Goal: Check status: Check status

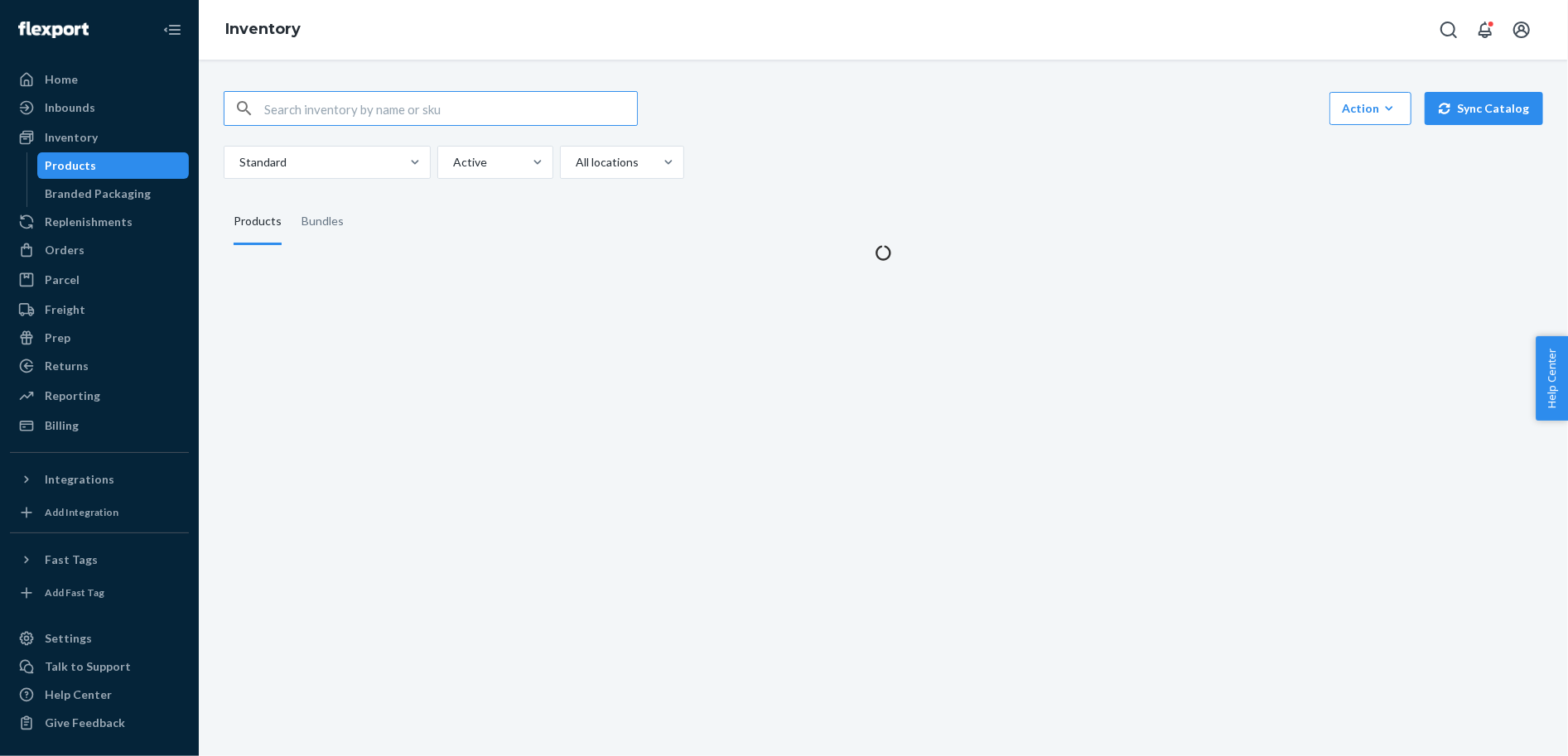
click at [221, 288] on div "Action Create product Create bundle Bulk create products Bulk update products B…" at bounding box center [883, 408] width 1369 height 696
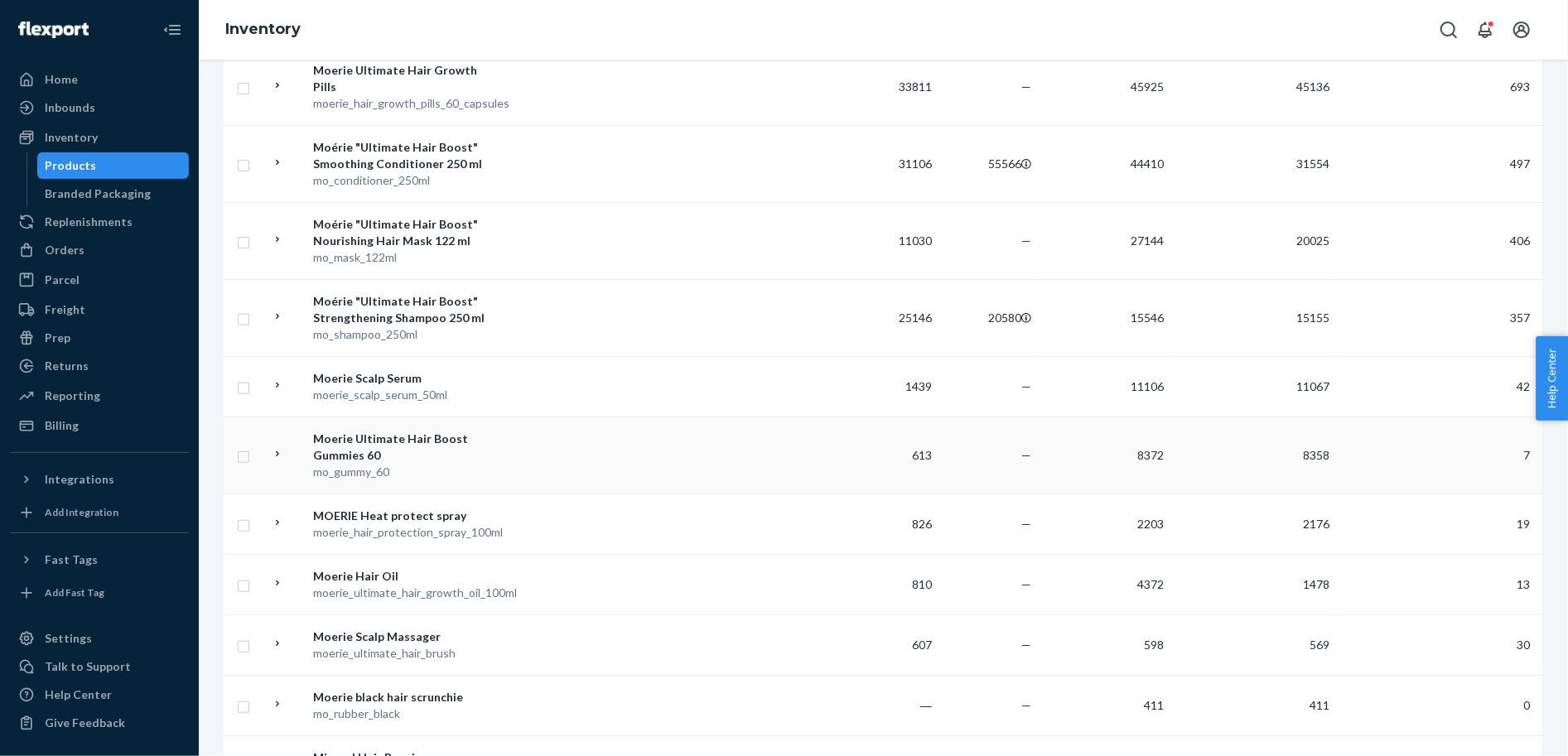
scroll to position [400, 0]
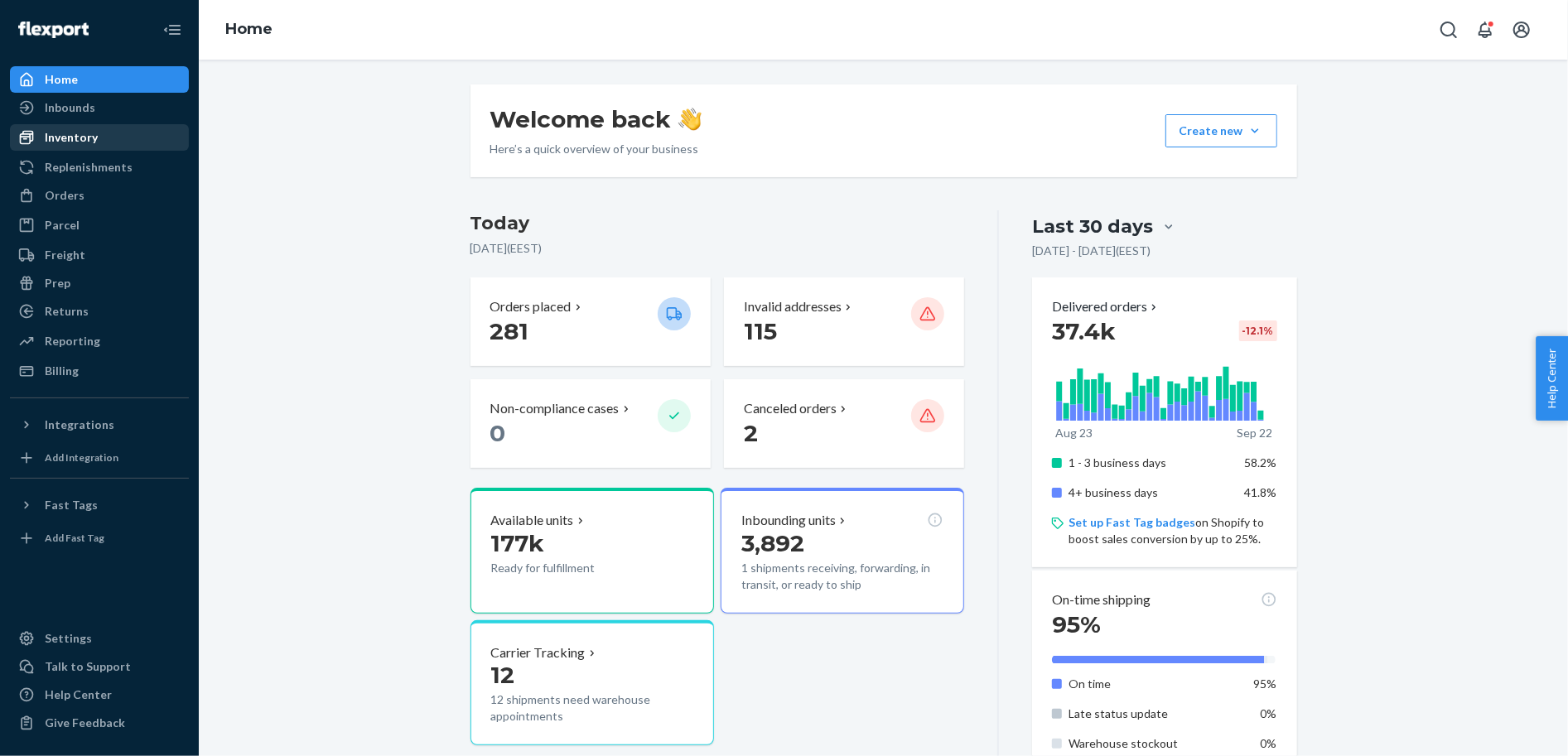
click at [159, 132] on div "Inventory" at bounding box center [99, 138] width 176 height 23
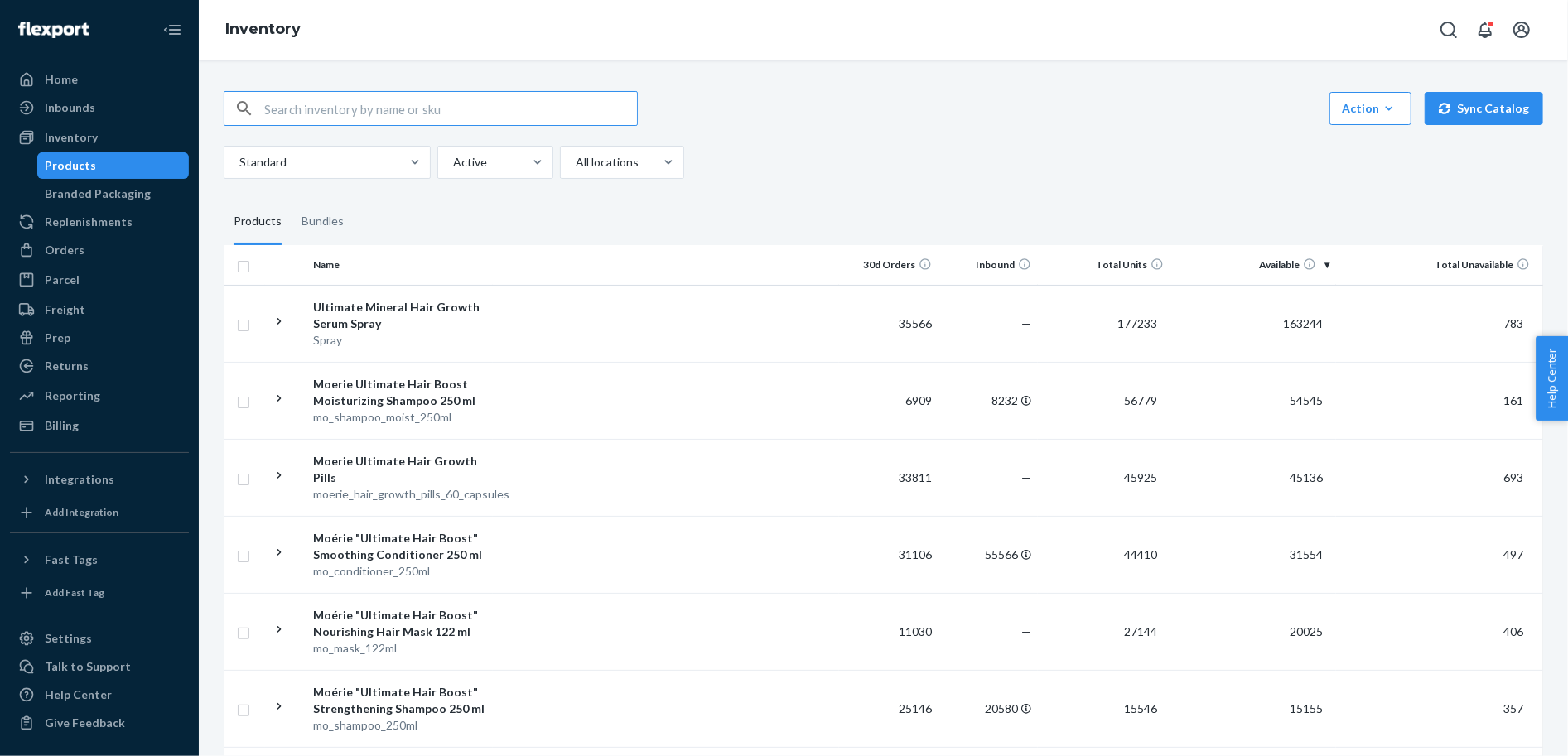
click at [917, 169] on div "Standard Active All locations" at bounding box center [876, 162] width 1307 height 34
click at [1243, 155] on div "Standard Active All locations" at bounding box center [876, 162] width 1307 height 34
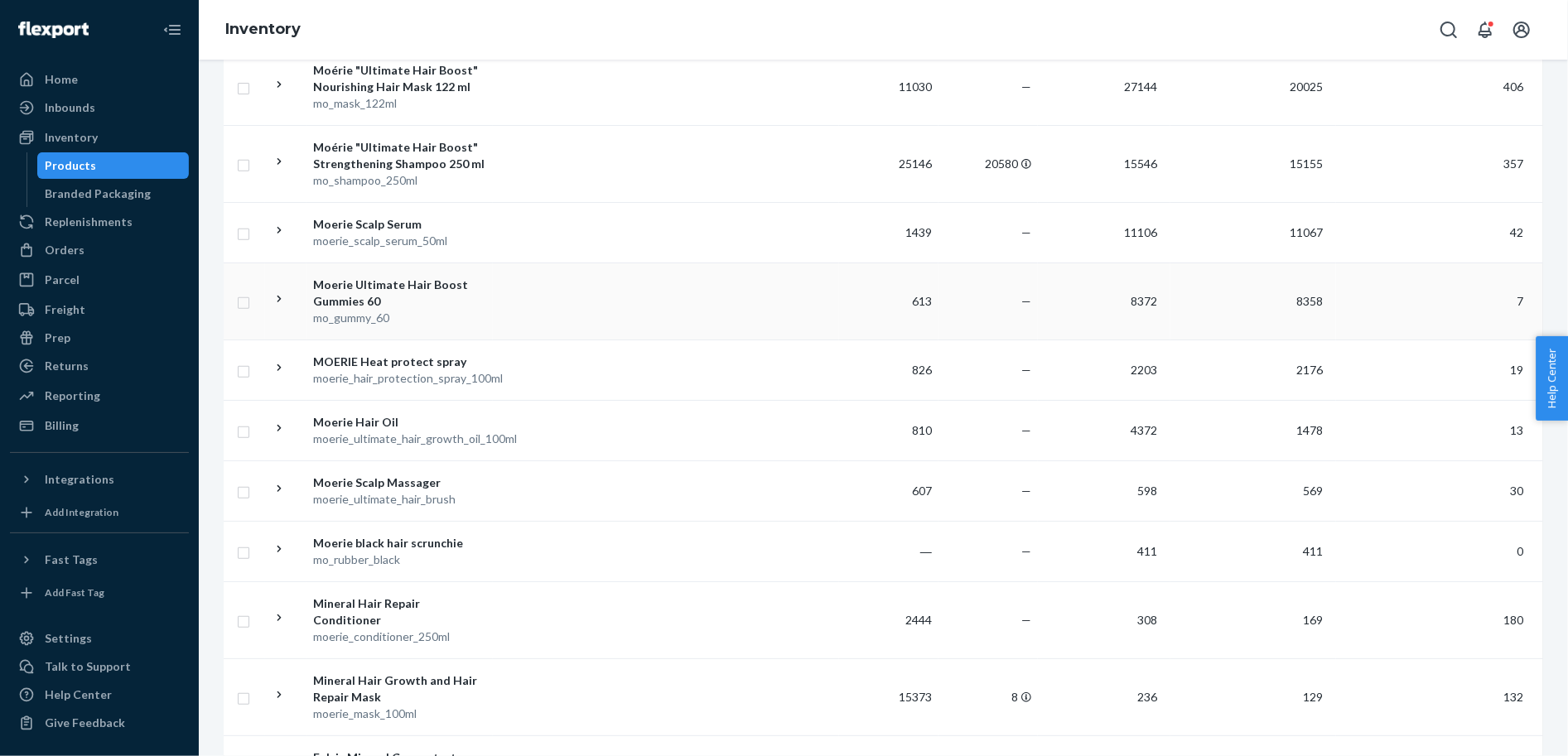
scroll to position [548, 0]
click at [116, 377] on div "Returns" at bounding box center [99, 366] width 176 height 23
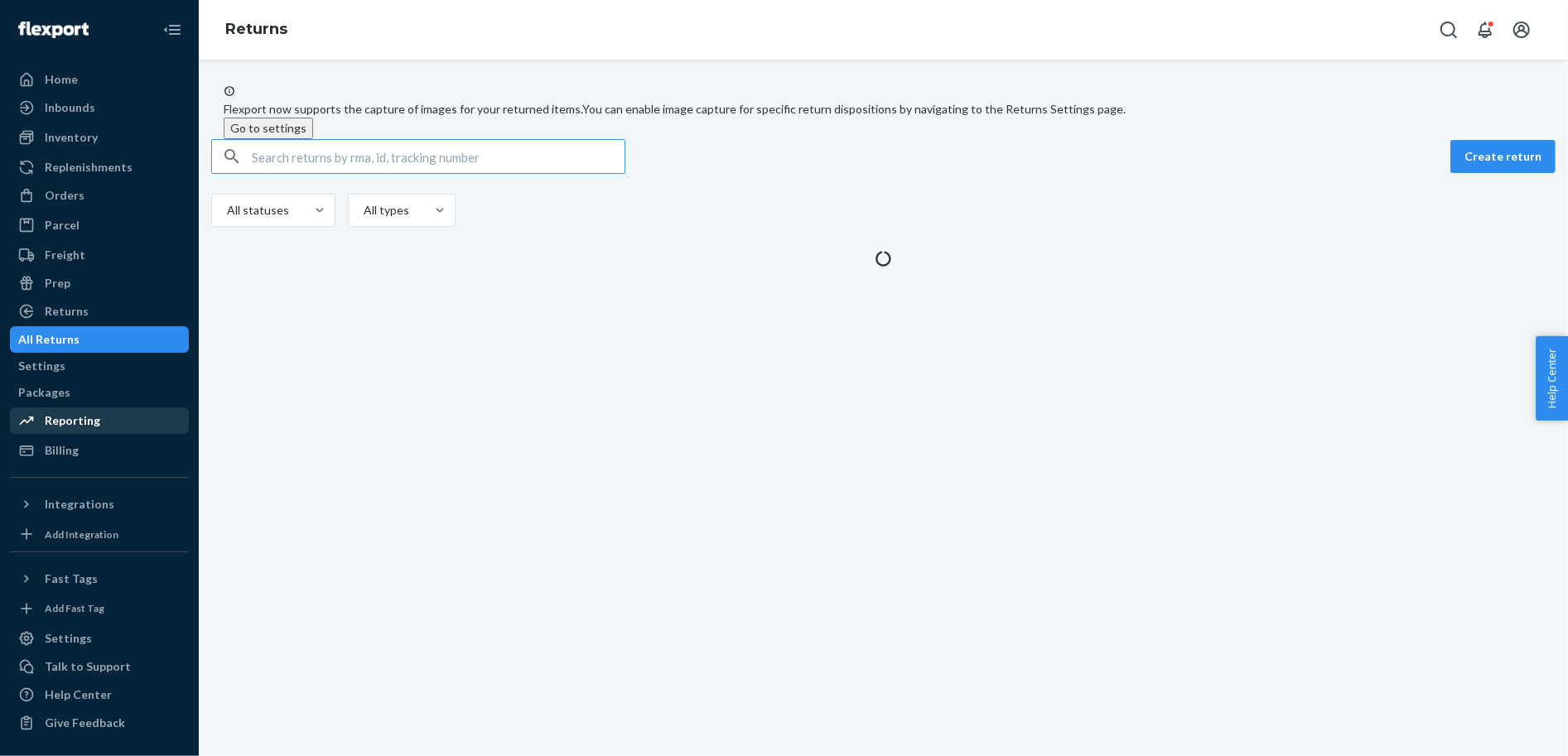
click at [137, 430] on div "Reporting" at bounding box center [99, 421] width 176 height 23
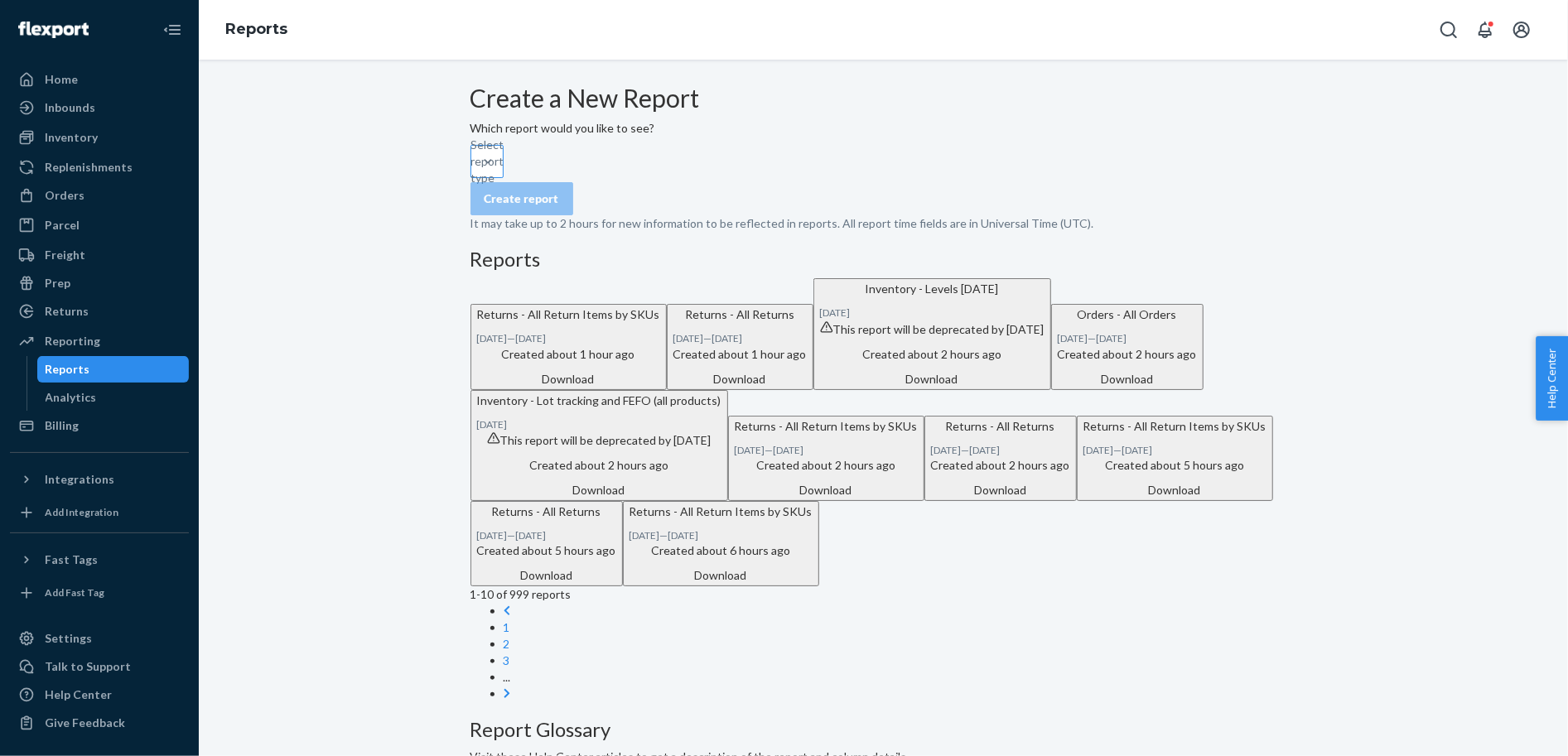
click at [473, 169] on div "Select report type" at bounding box center [472, 161] width 2 height 17
click at [473, 169] on input "Select report type" at bounding box center [472, 161] width 2 height 17
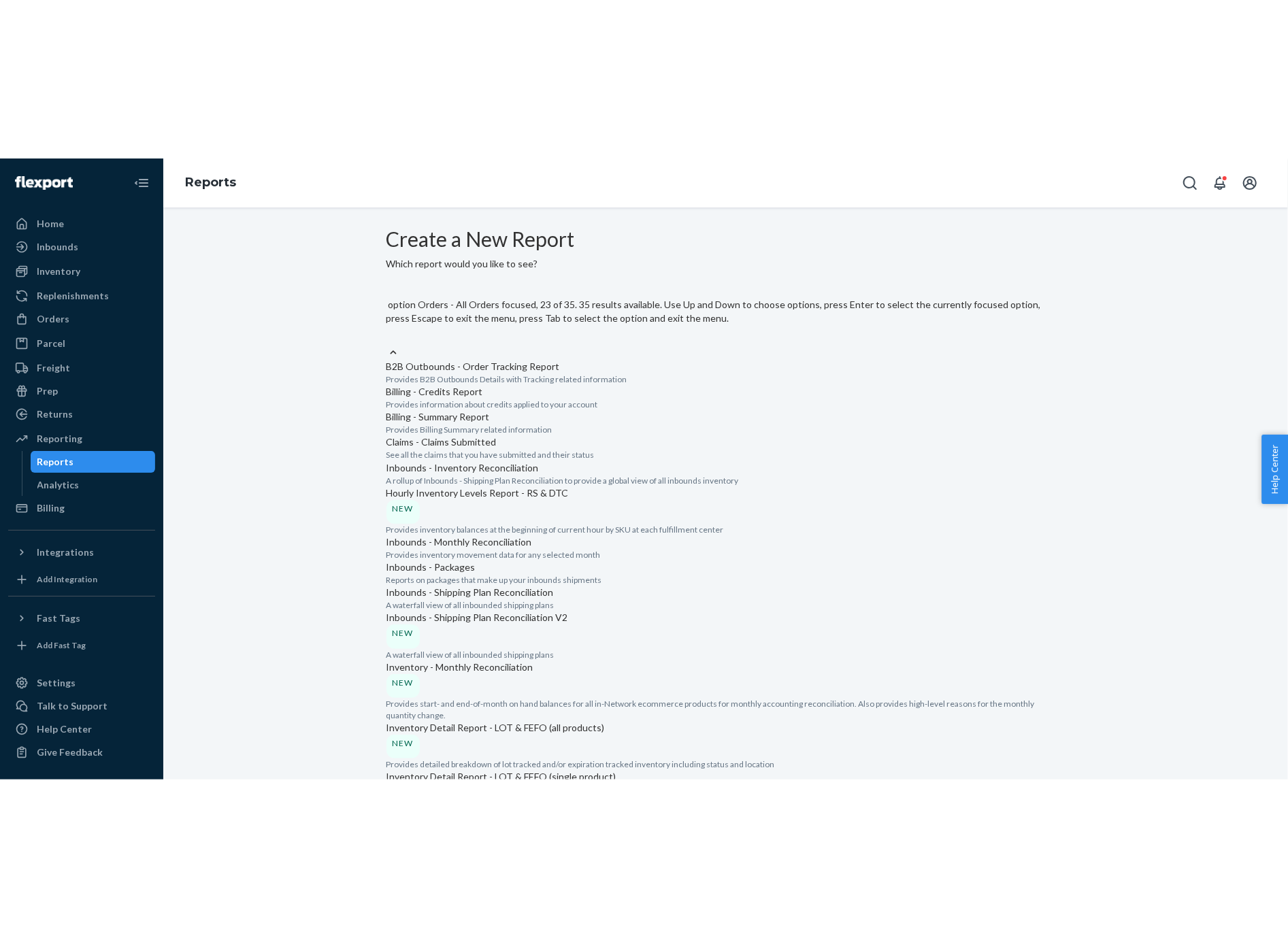
scroll to position [1381, 0]
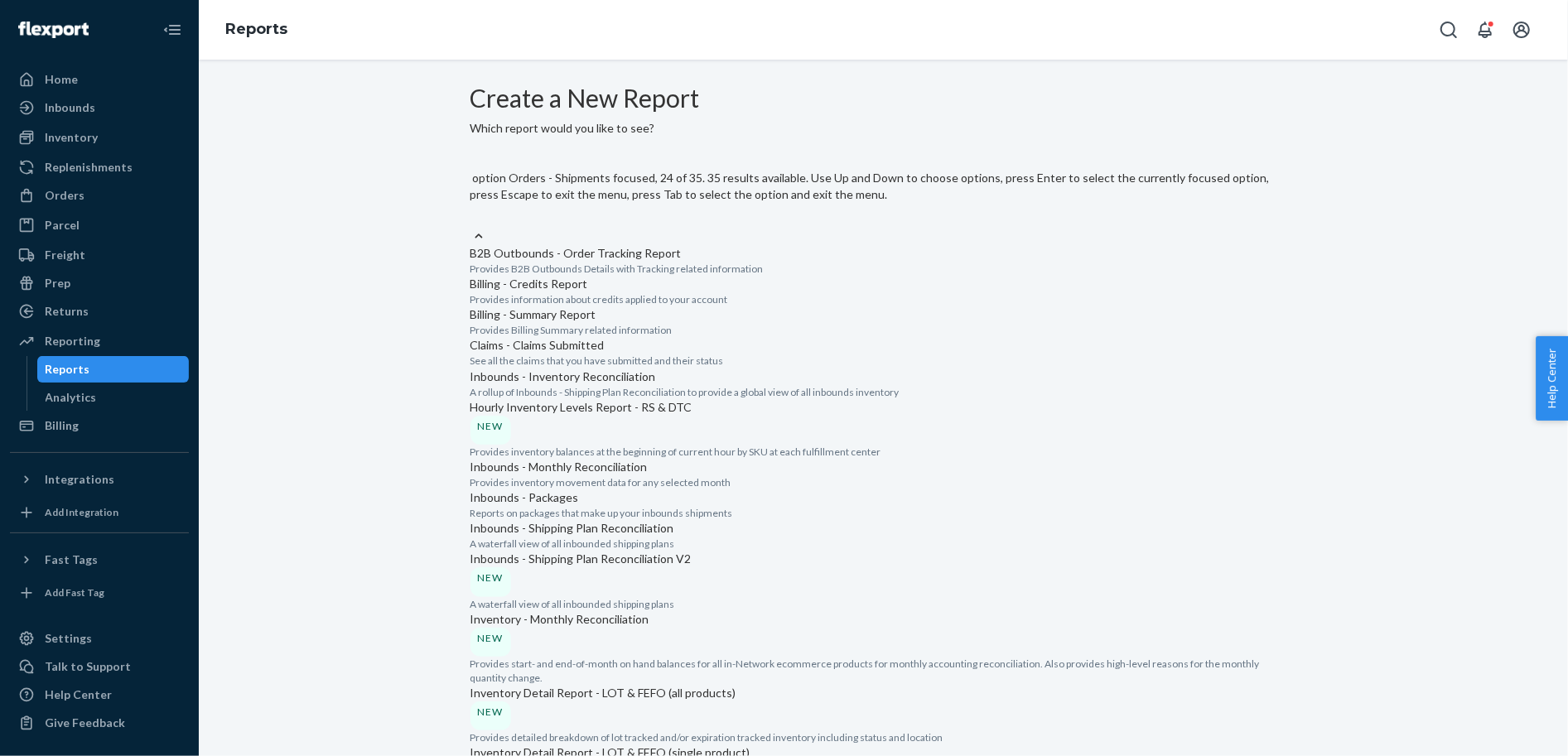
click at [472, 228] on input "option Orders - Shipments focused, 24 of 35. 35 results available. Use Up and D…" at bounding box center [471, 219] width 2 height 17
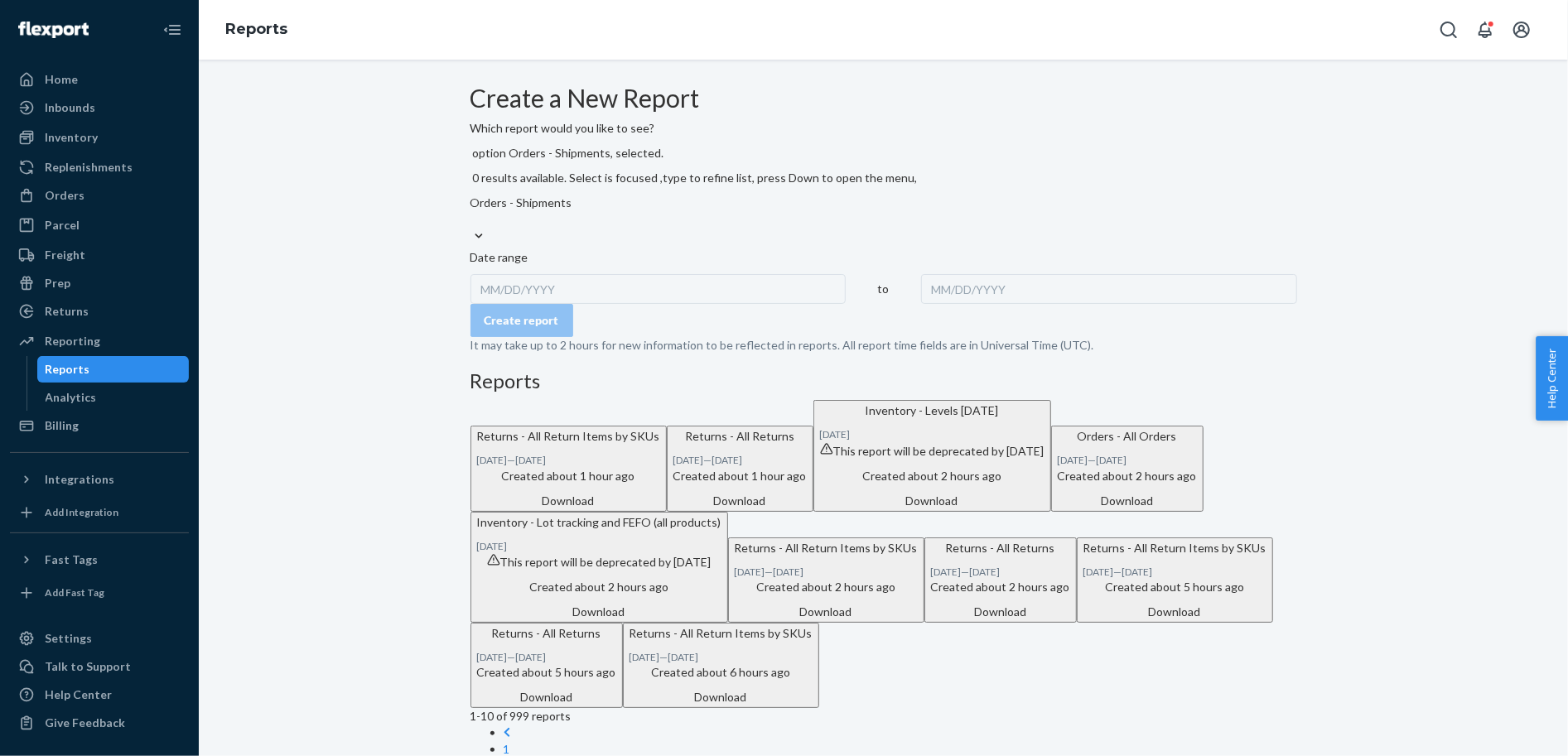
click at [574, 274] on div "MM/DD/YYYY" at bounding box center [658, 289] width 376 height 30
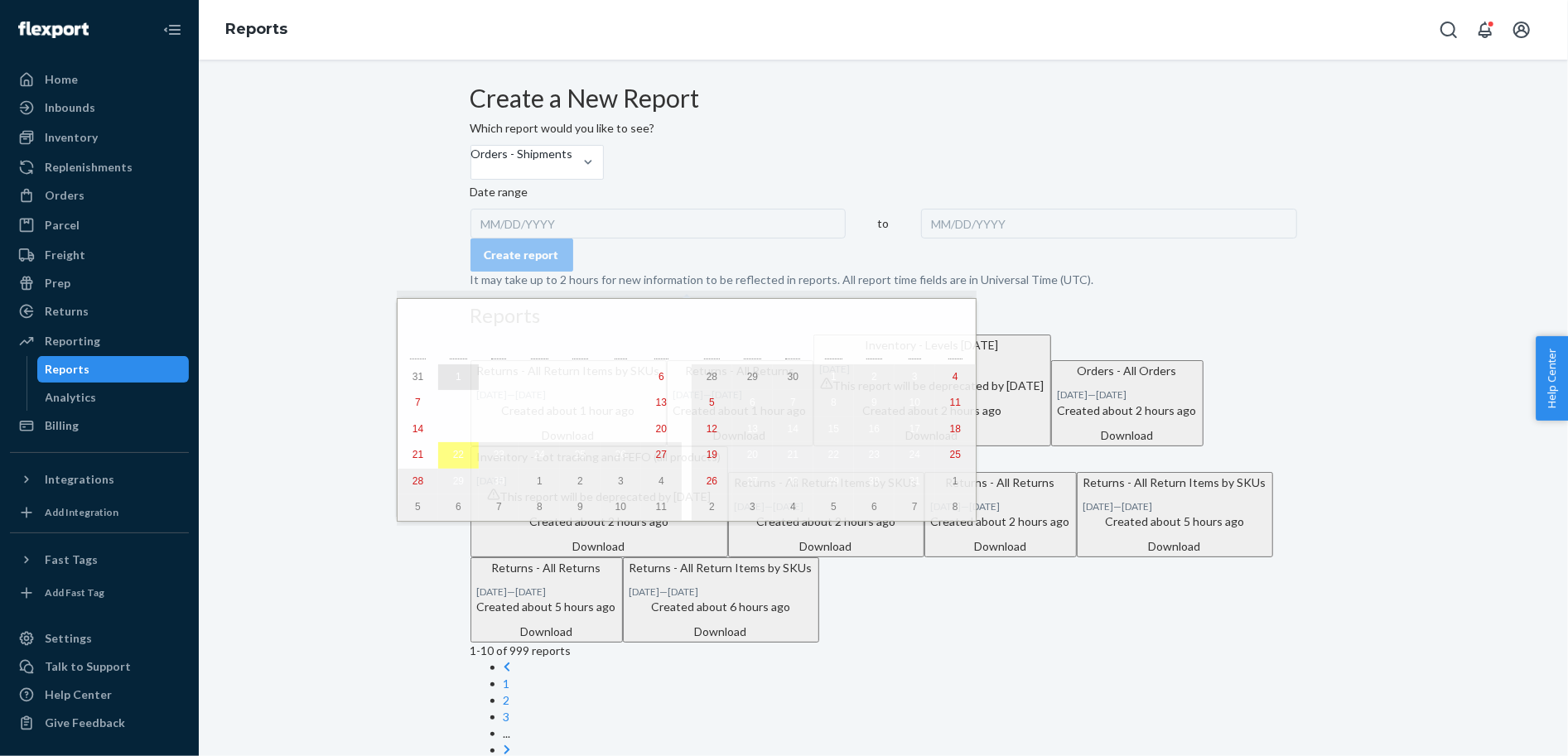
click at [439, 383] on button "1" at bounding box center [459, 378] width 41 height 26
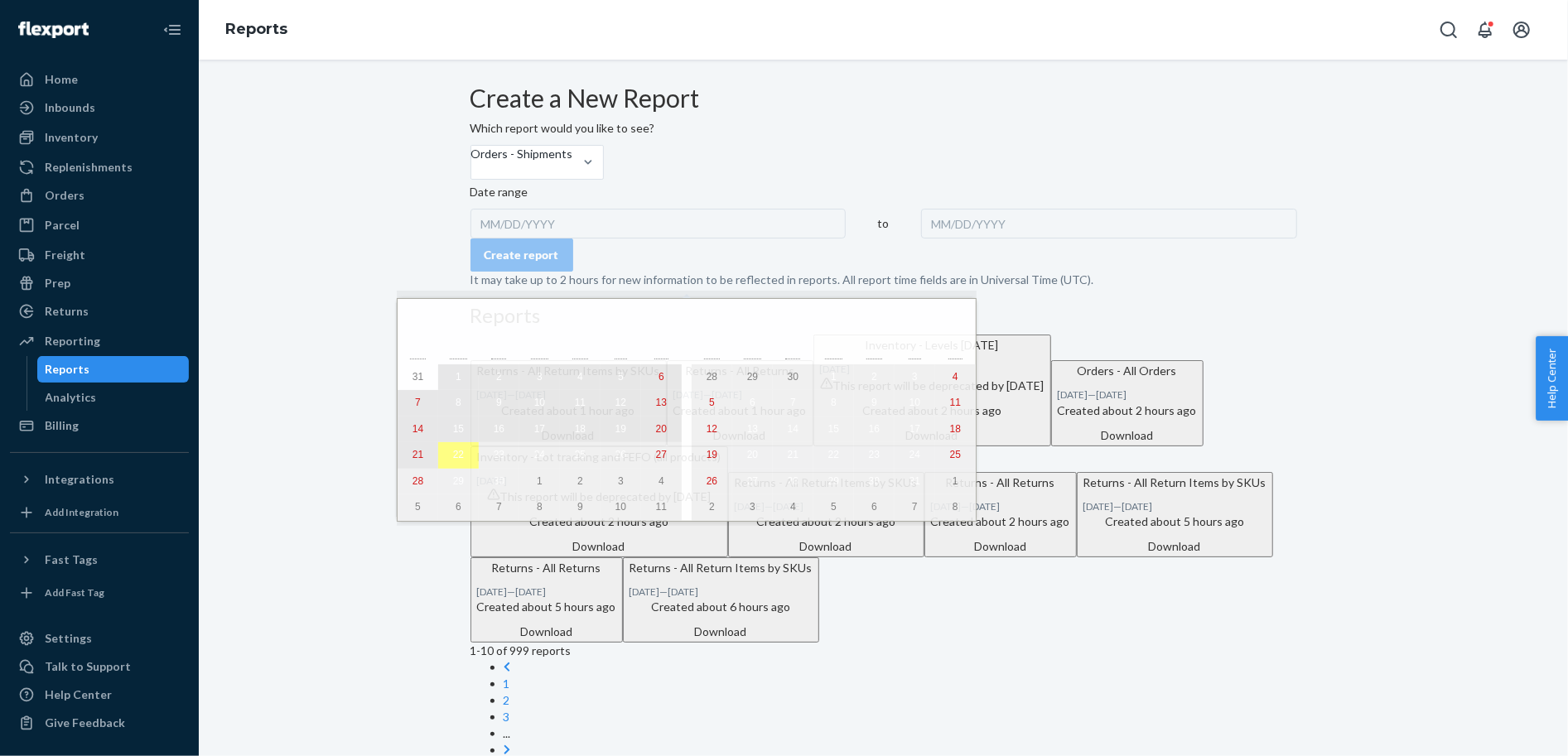
click at [415, 460] on abbr "21" at bounding box center [417, 454] width 11 height 11
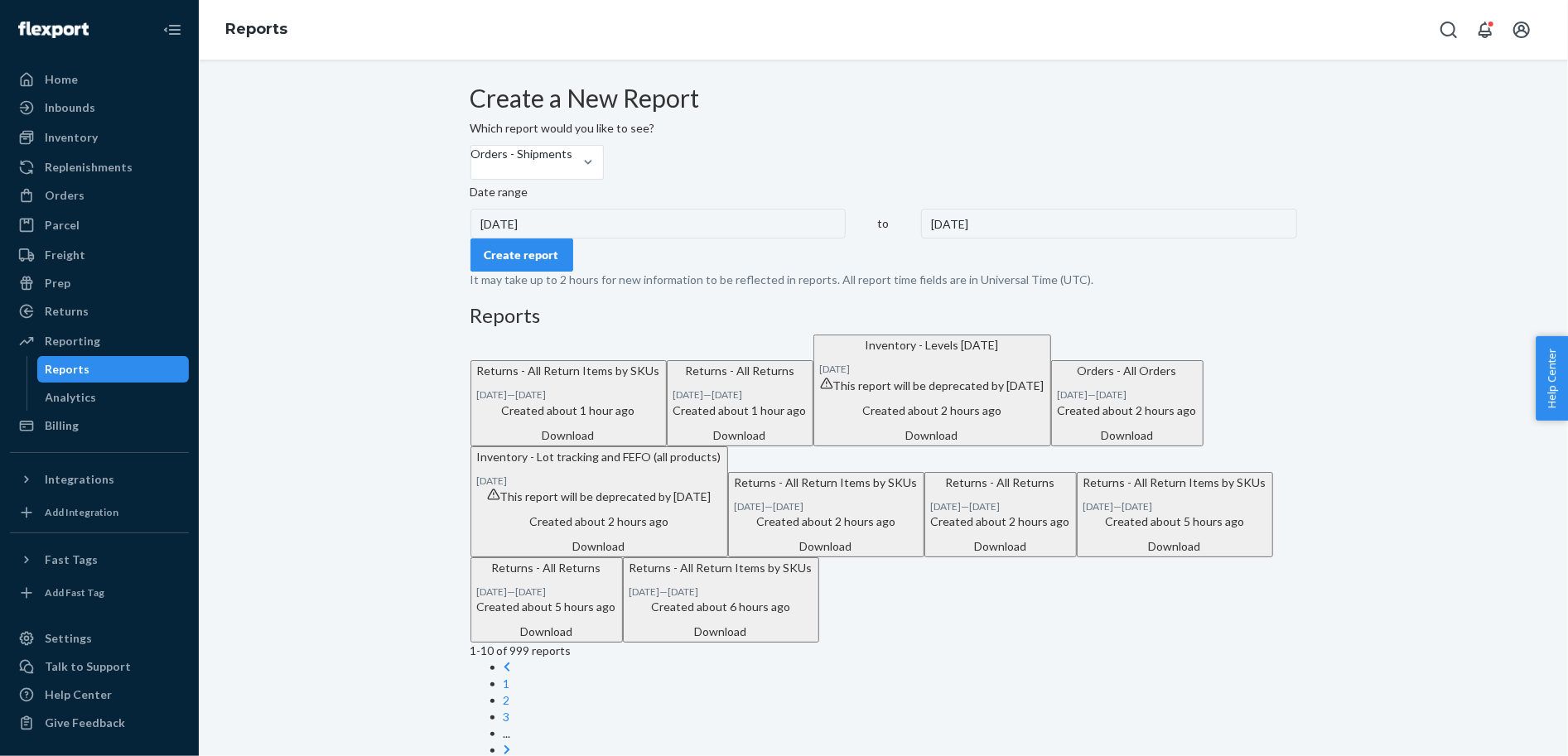
click at [544, 263] on div "Create report" at bounding box center [521, 255] width 74 height 17
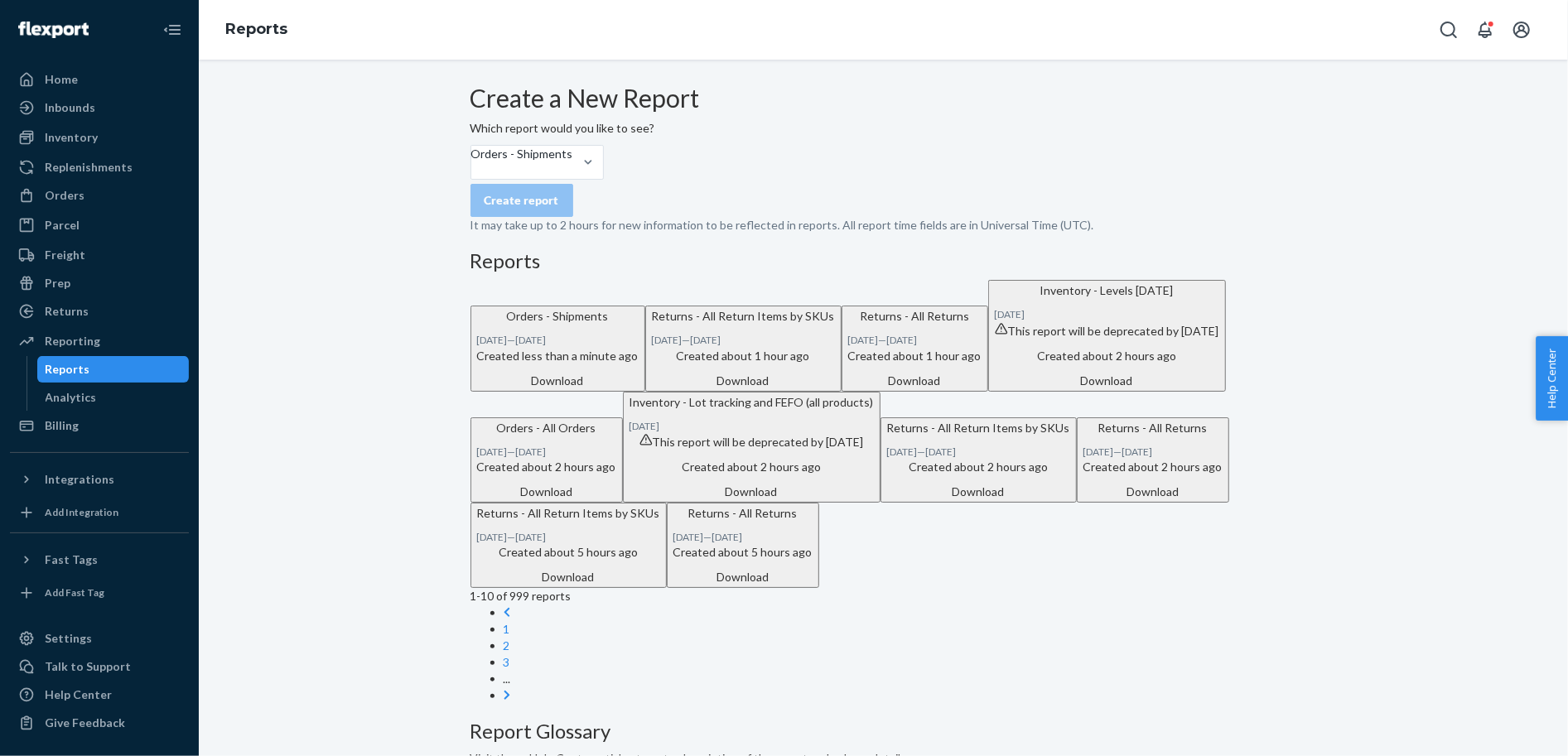
click at [639, 389] on div "Download" at bounding box center [558, 380] width 161 height 17
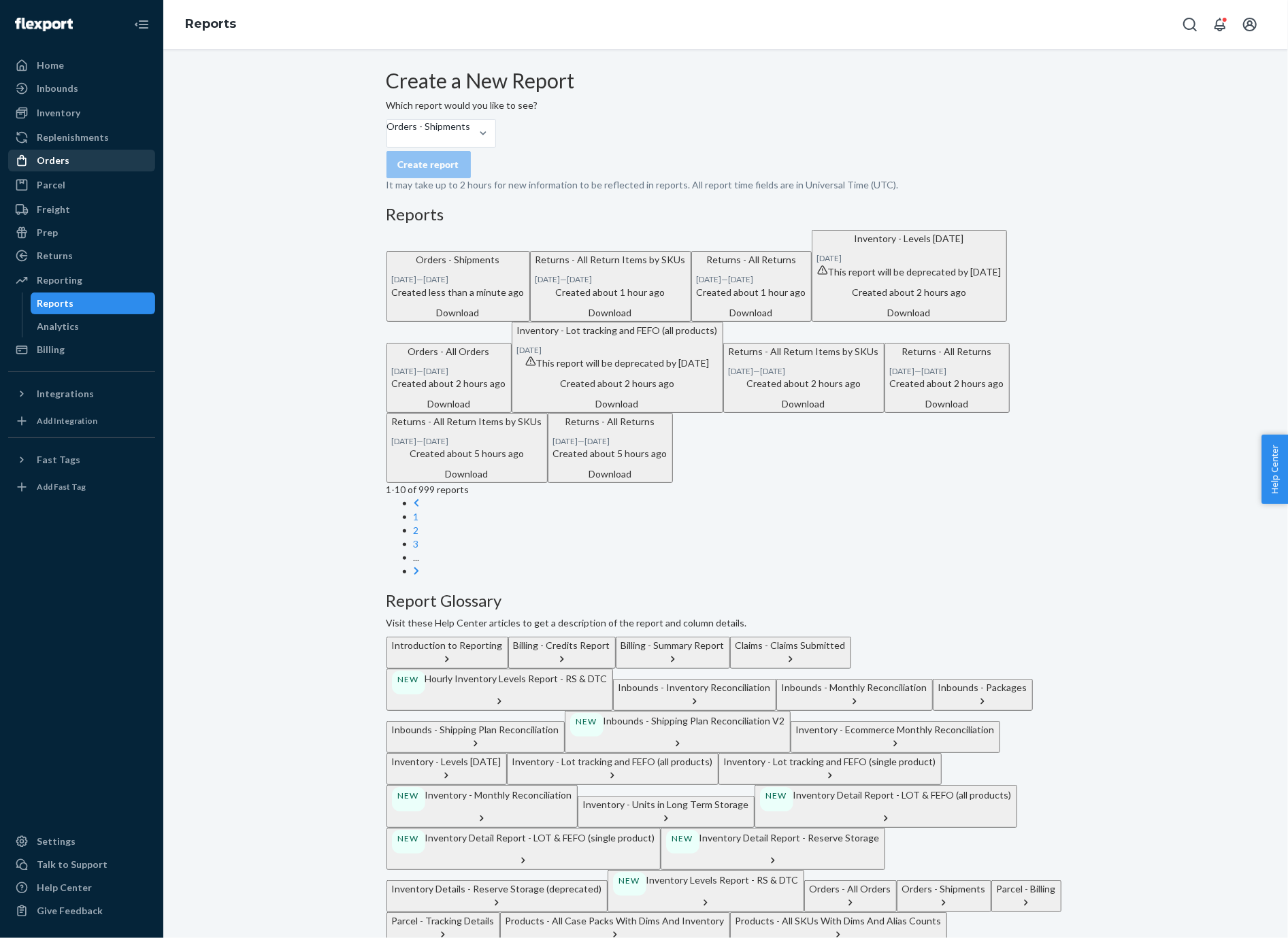
click at [99, 161] on div "Orders" at bounding box center [81, 160] width 144 height 19
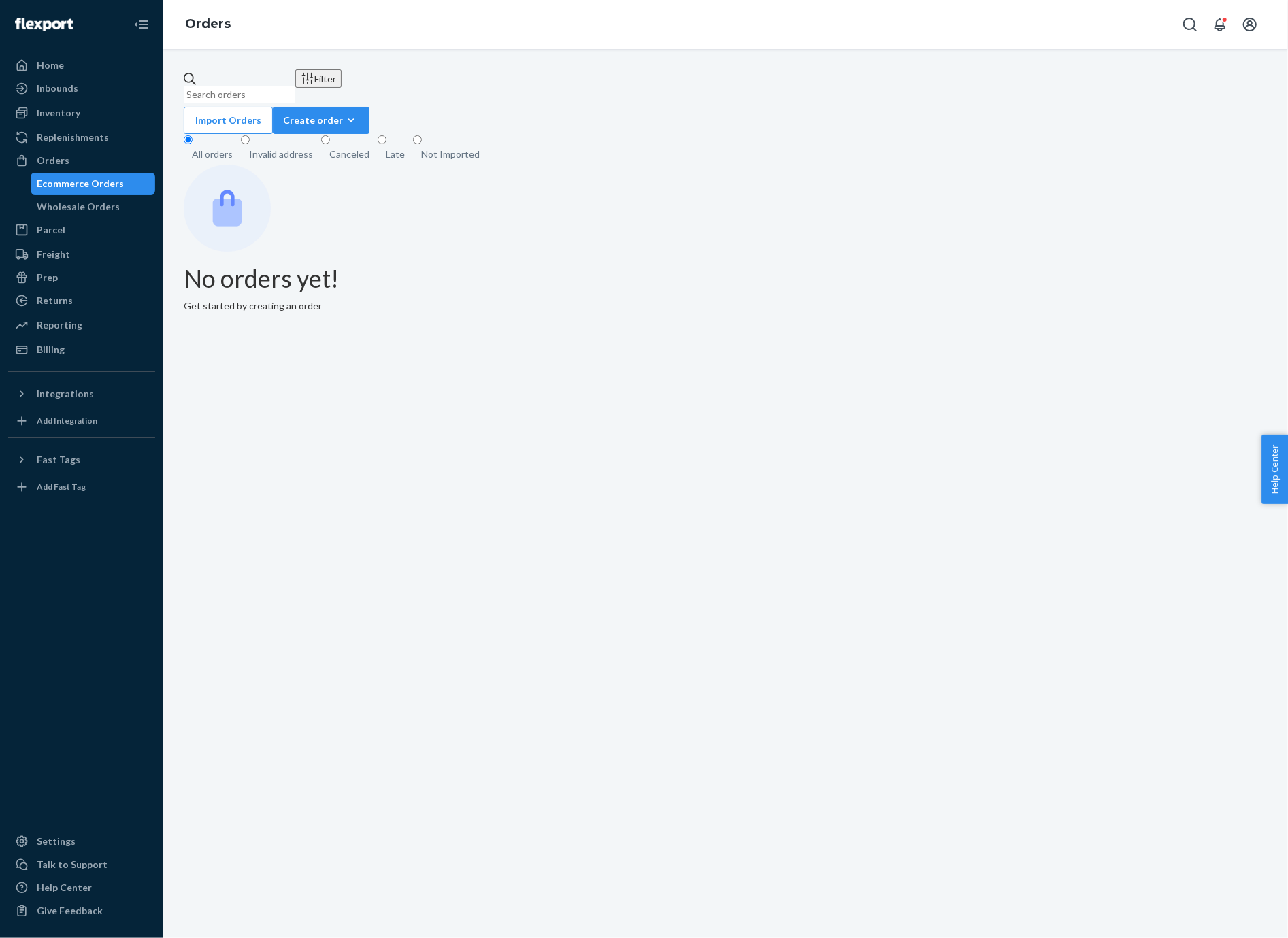
click at [295, 91] on input "text" at bounding box center [239, 94] width 112 height 17
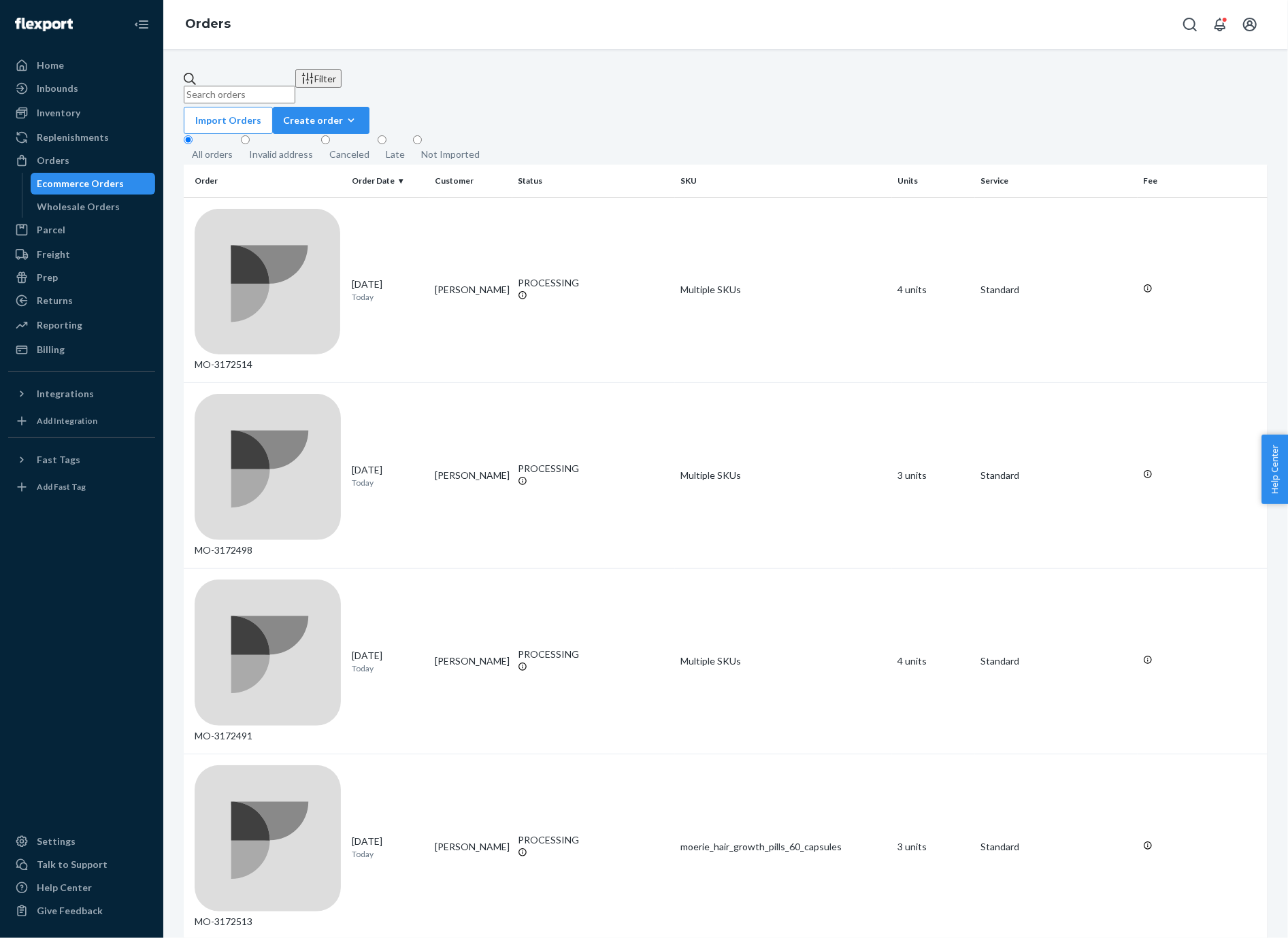
paste input "whpyvbkxbezd"
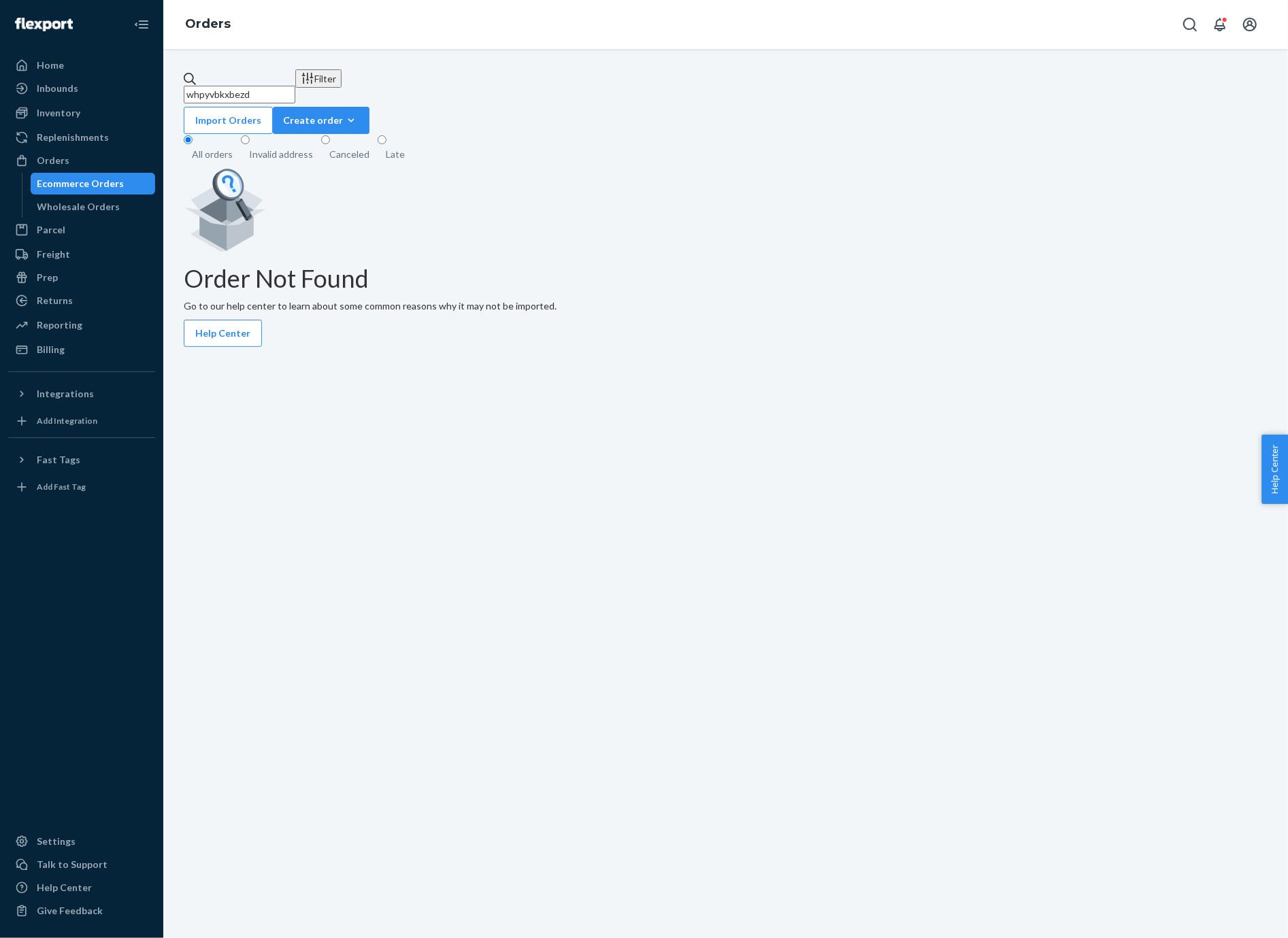
click at [294, 86] on input "whpyvbkxbezd" at bounding box center [239, 94] width 112 height 17
paste input "RYMUV2POEL"
type input "RYMUV2POEL"
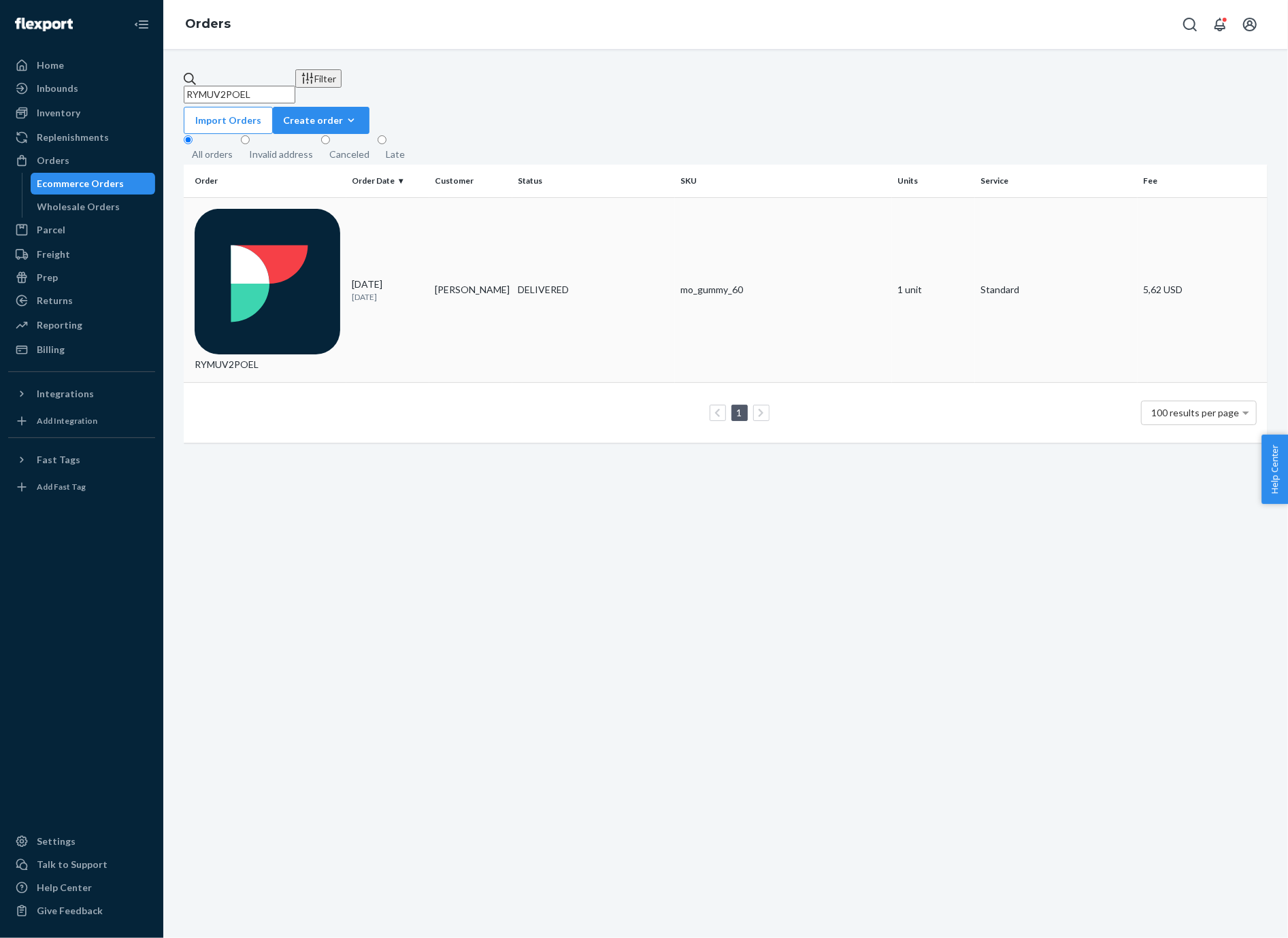
click at [407, 291] on p "[DATE]" at bounding box center [387, 297] width 72 height 12
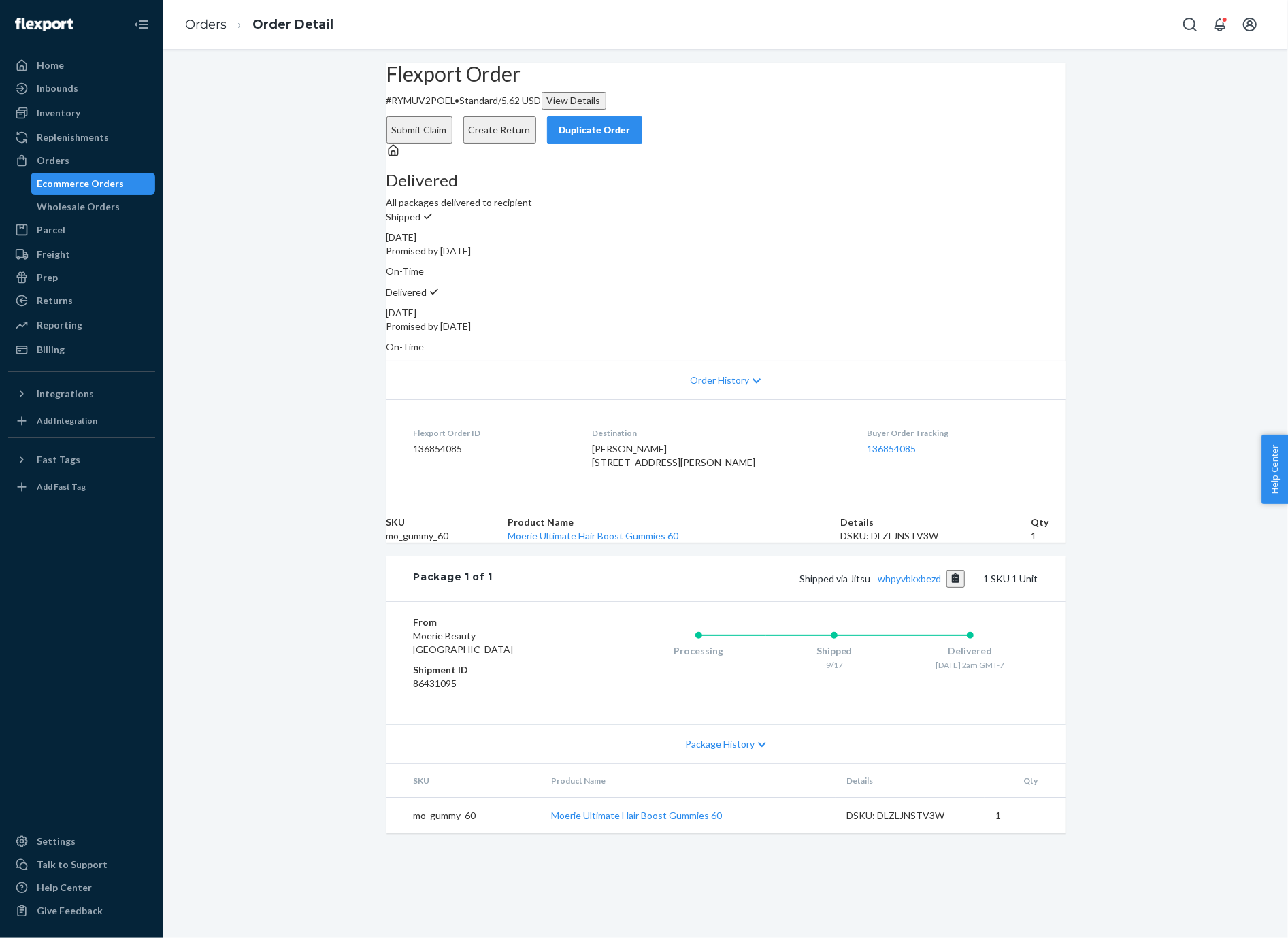
click at [901, 621] on div "From Moerie Beauty [GEOGRAPHIC_DATA] Shipment ID 86431095 Processing Shipped 9/…" at bounding box center [726, 663] width 679 height 123
click at [960, 588] on button "Copy tracking number" at bounding box center [955, 579] width 18 height 17
click at [121, 183] on div "Ecommerce Orders" at bounding box center [93, 183] width 122 height 19
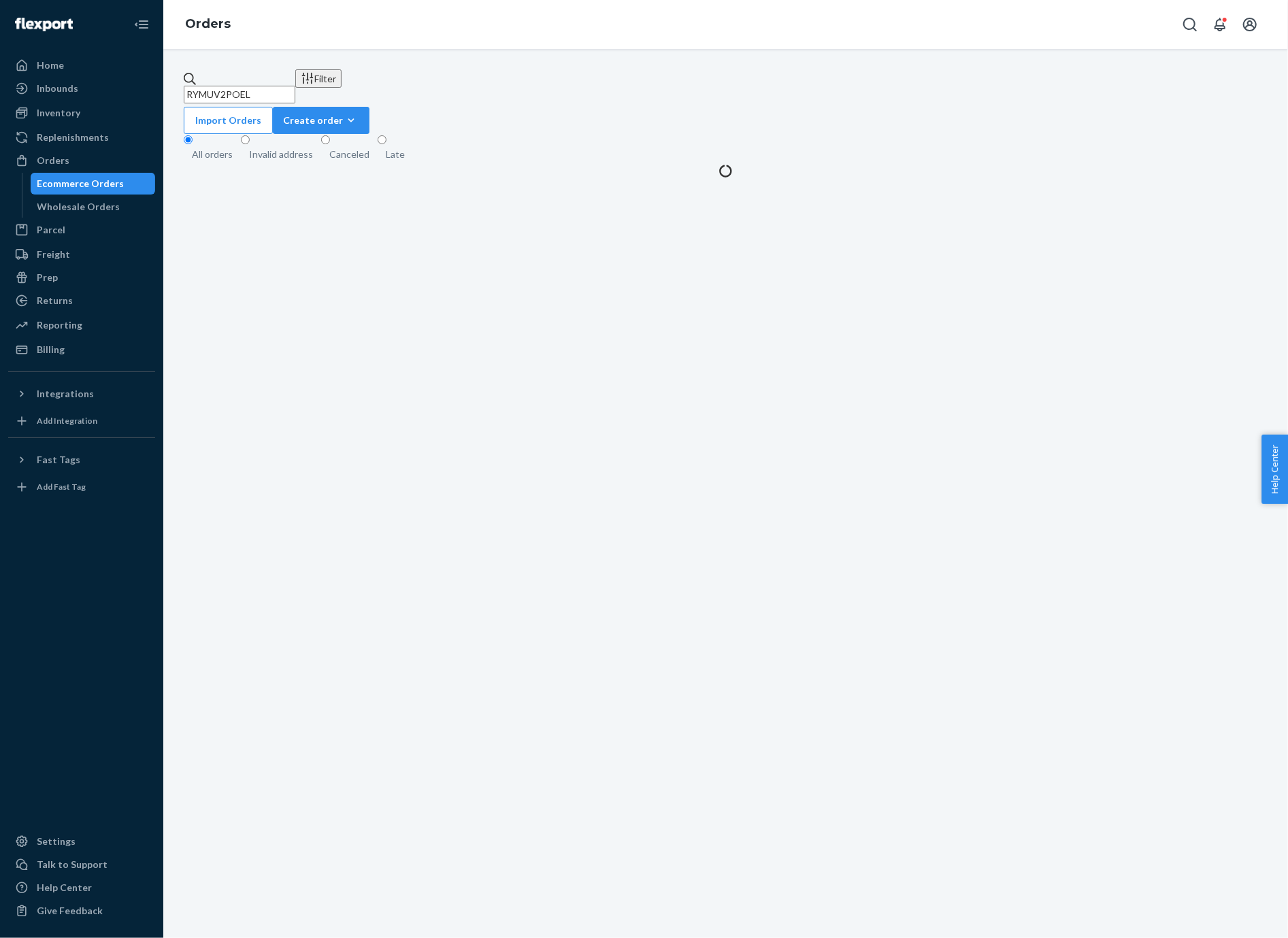
click at [295, 91] on input "RYMUV2POEL" at bounding box center [239, 94] width 112 height 17
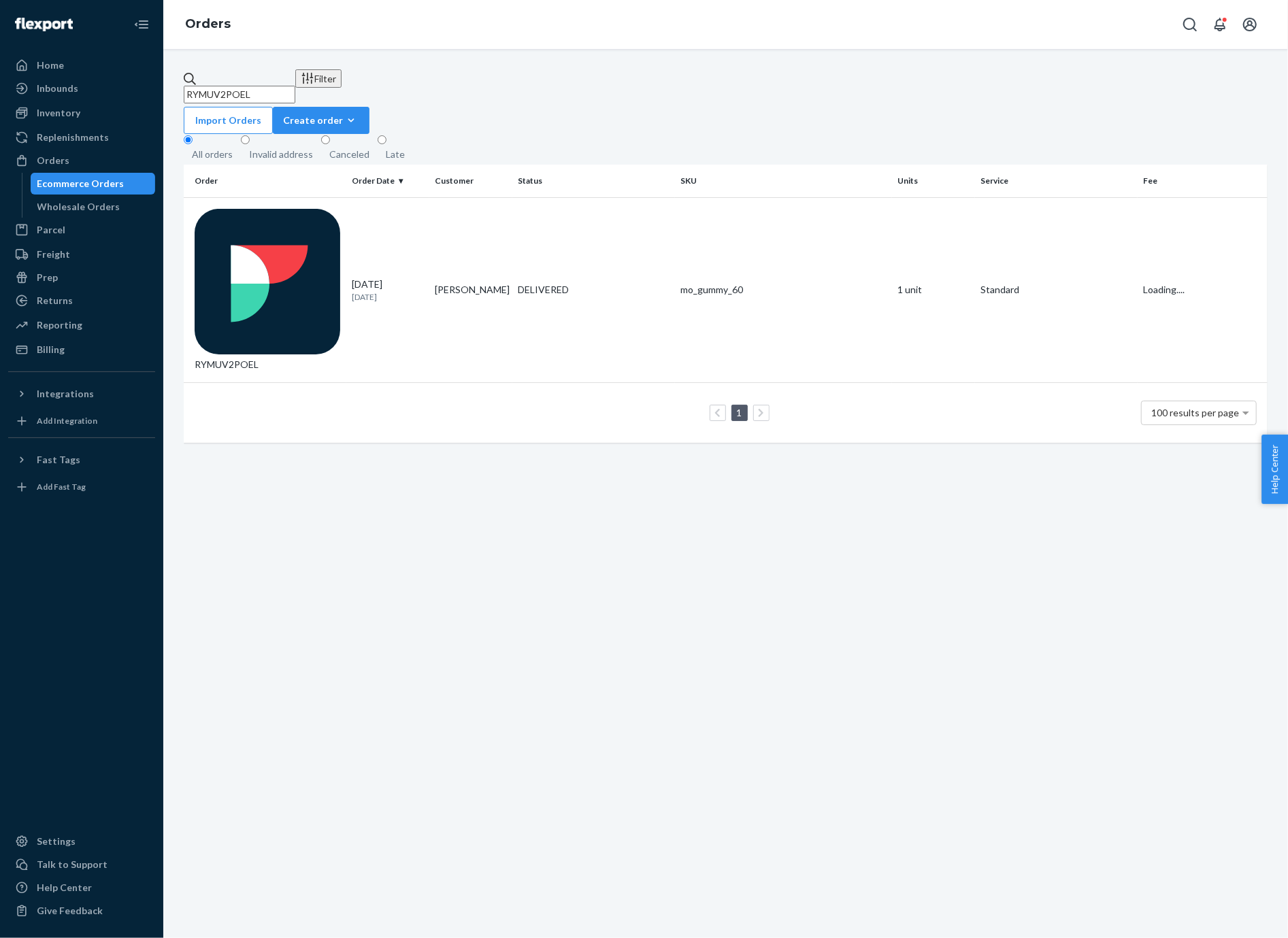
click at [295, 91] on input "RYMUV2POEL" at bounding box center [239, 94] width 112 height 17
paste input "MO-3136806"
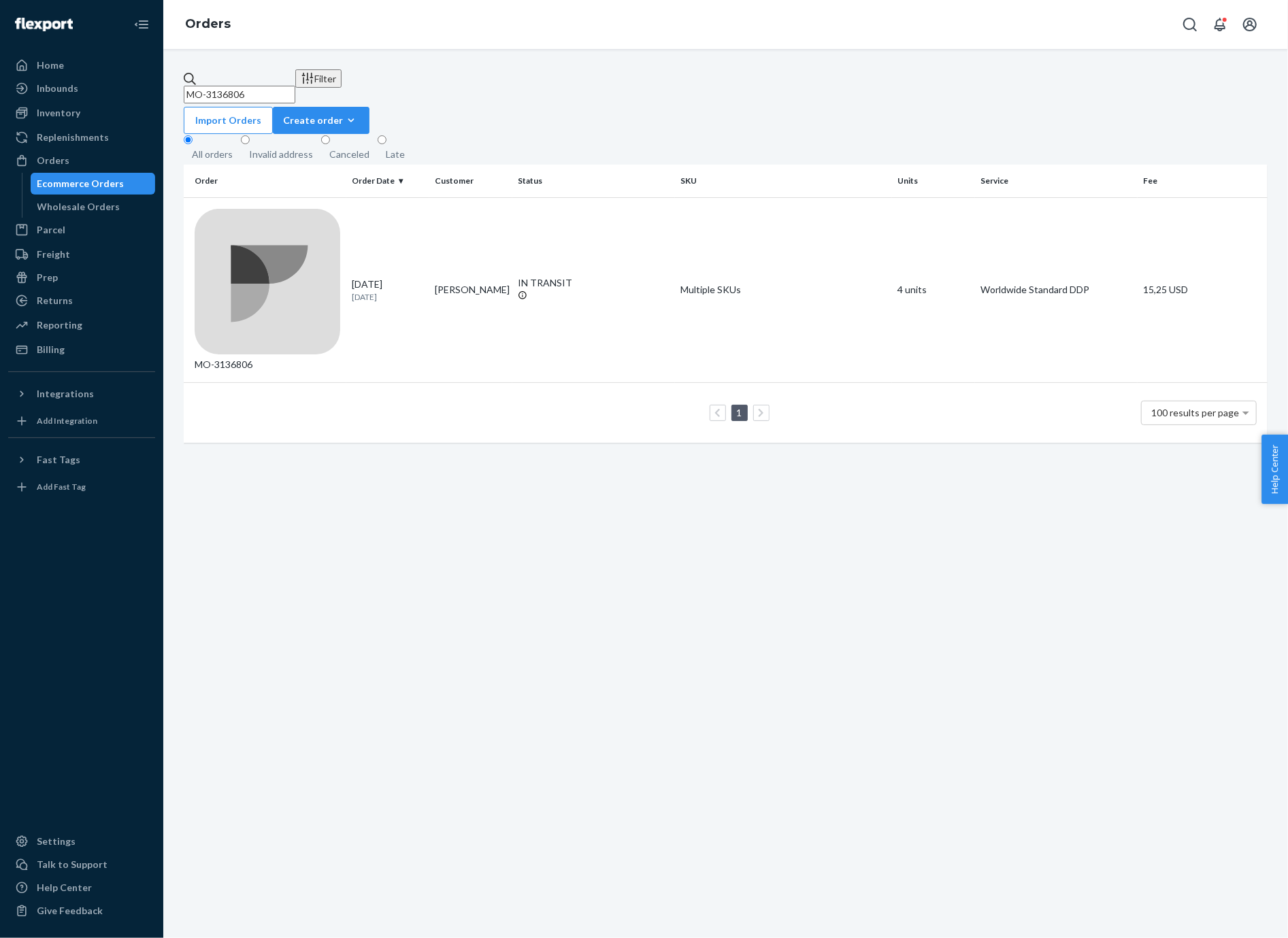
click at [295, 86] on input "MO-3136806" at bounding box center [239, 94] width 112 height 17
paste input "087095"
type input "MO-3087095"
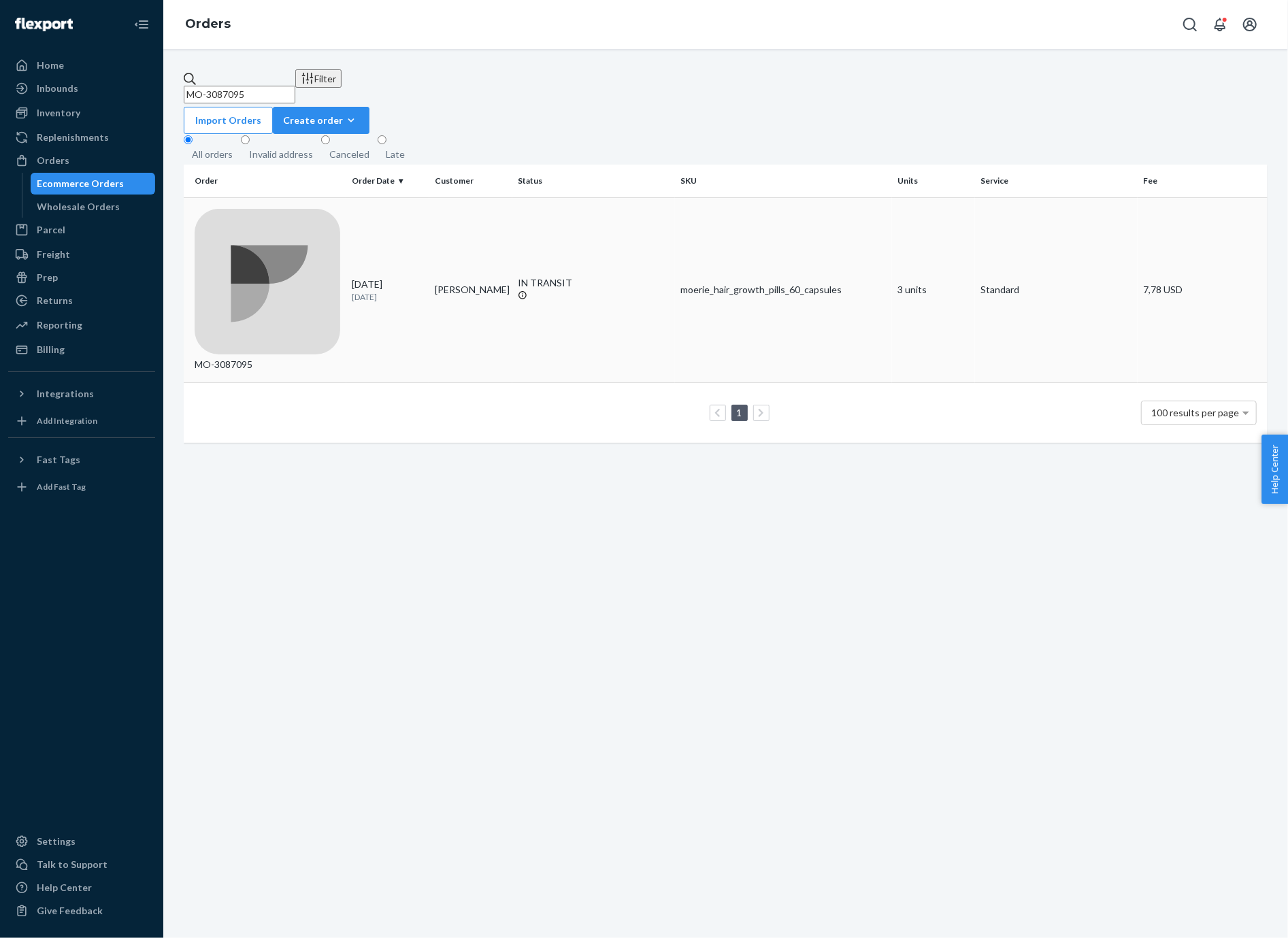
click at [626, 220] on td "IN TRANSIT" at bounding box center [594, 290] width 162 height 186
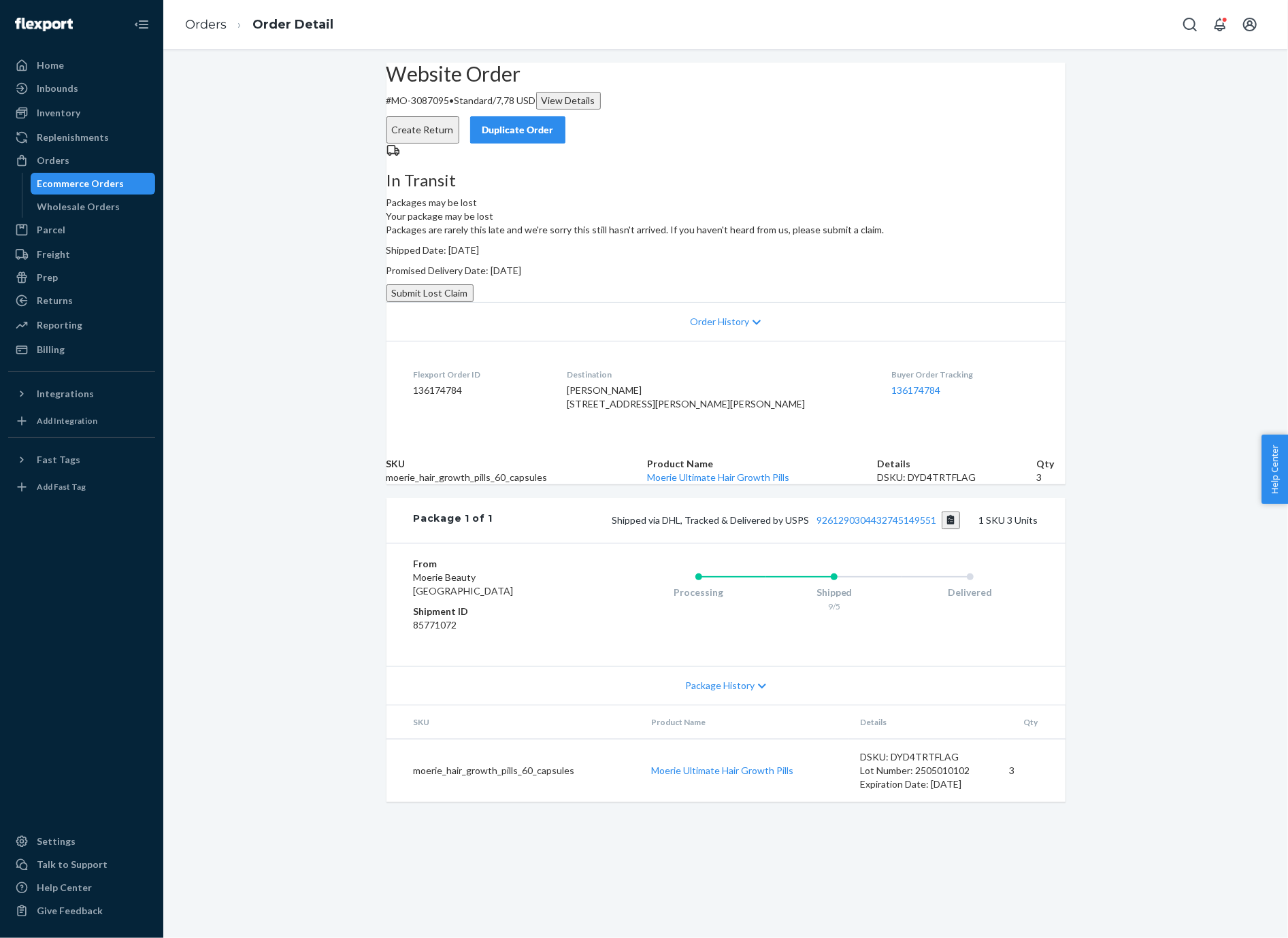
click at [386, 286] on div "In Transit Packages may be lost Your package may be lost Packages are rarely th…" at bounding box center [726, 223] width 679 height 159
click at [138, 184] on div "Ecommerce Orders" at bounding box center [93, 183] width 122 height 19
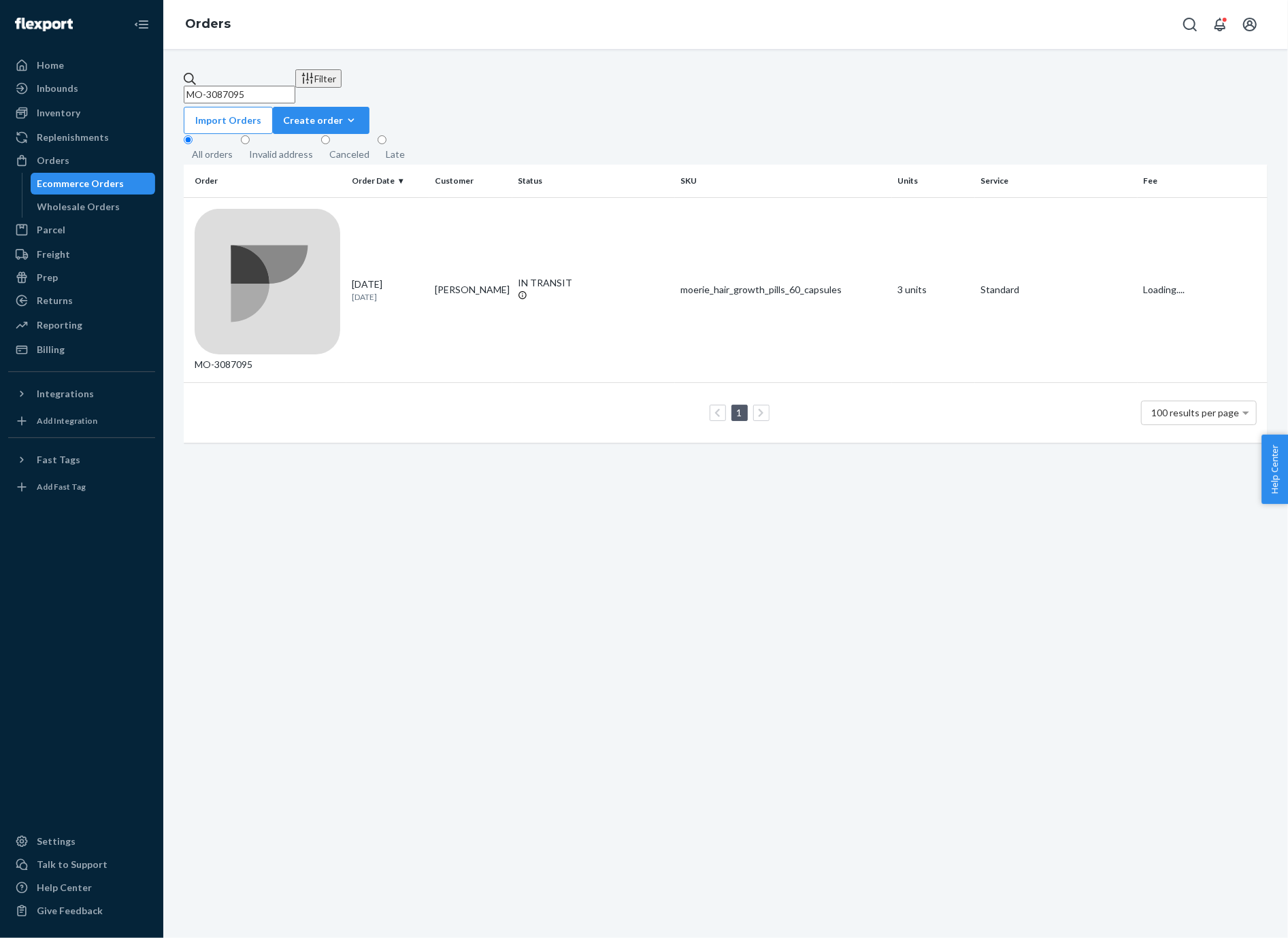
click at [295, 86] on input "MO-3087095" at bounding box center [239, 94] width 112 height 17
paste input "131854"
type input "MO-3131854"
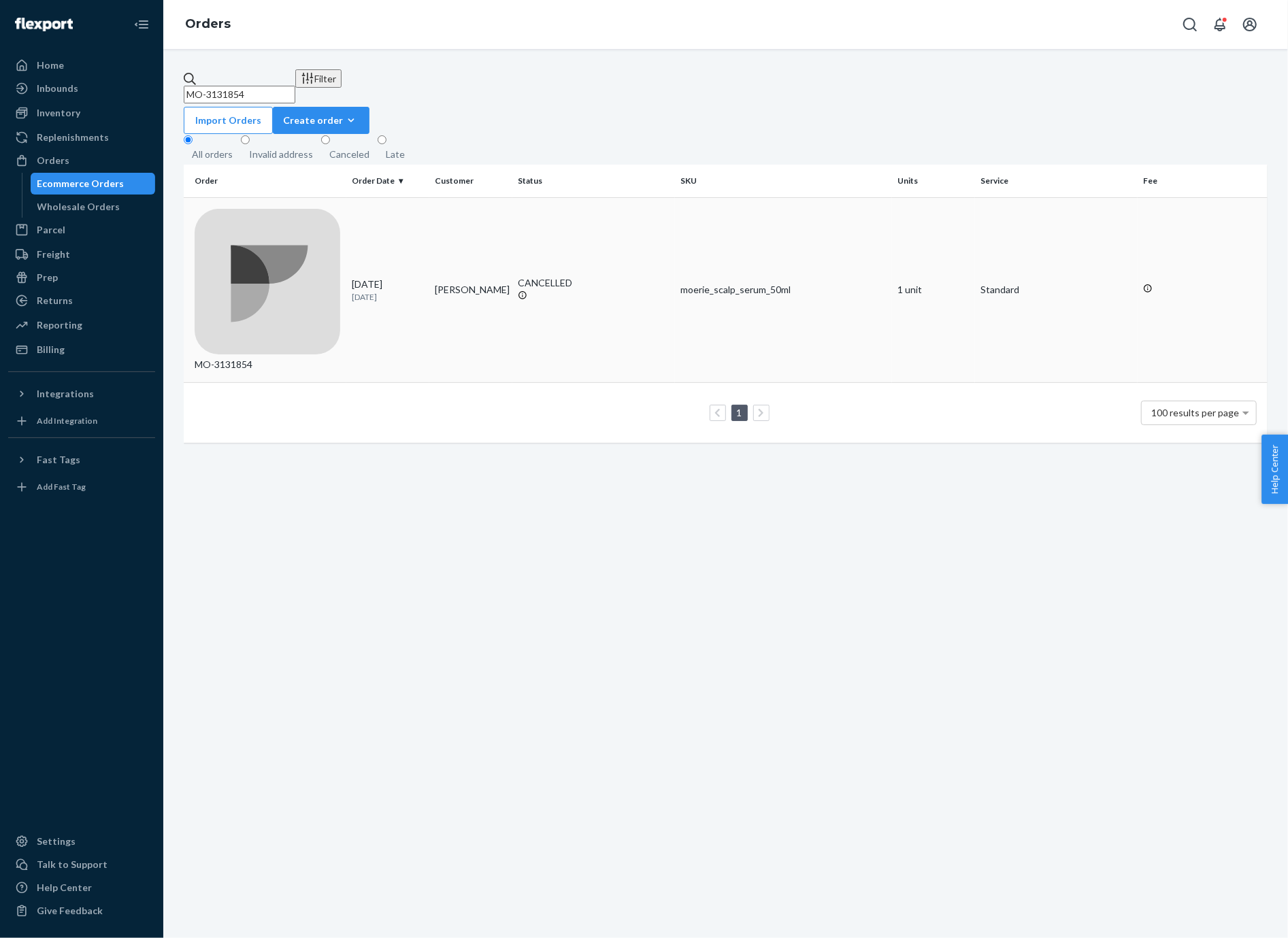
click at [707, 283] on div "moerie_scalp_serum_50ml" at bounding box center [784, 289] width 206 height 14
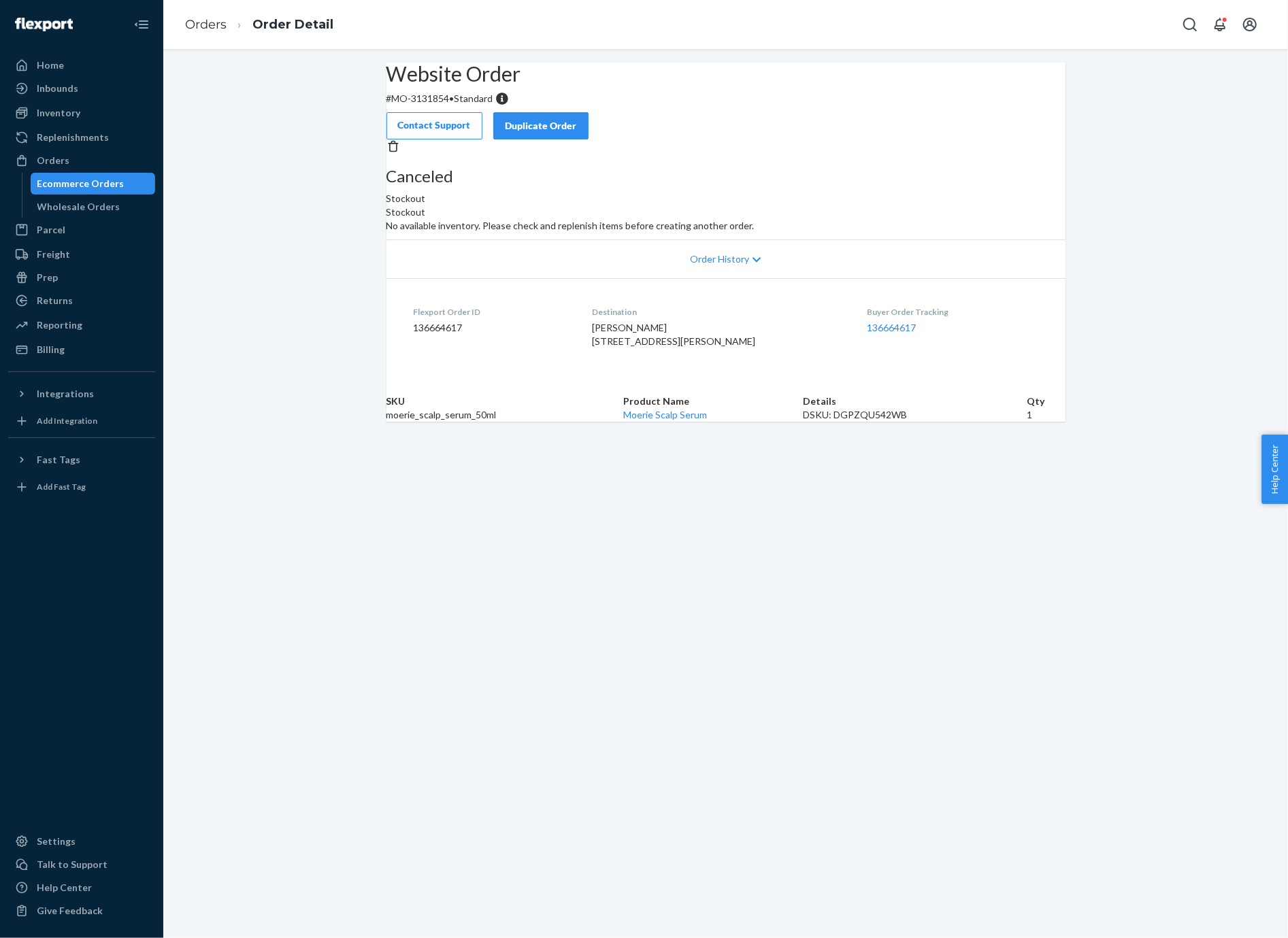
click at [702, 278] on div "Order History" at bounding box center [726, 259] width 679 height 39
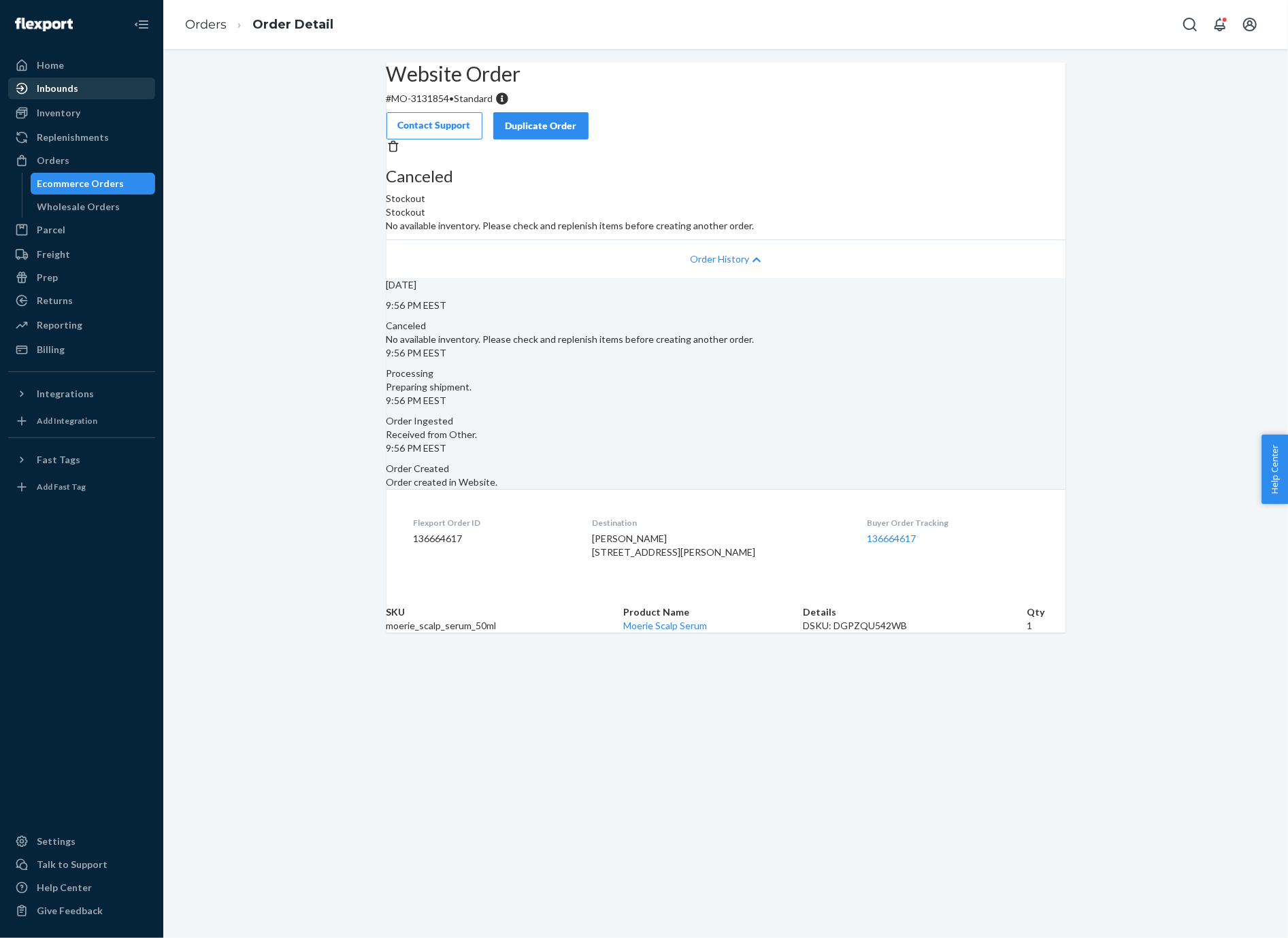
click at [72, 84] on div "Inbounds" at bounding box center [57, 88] width 41 height 14
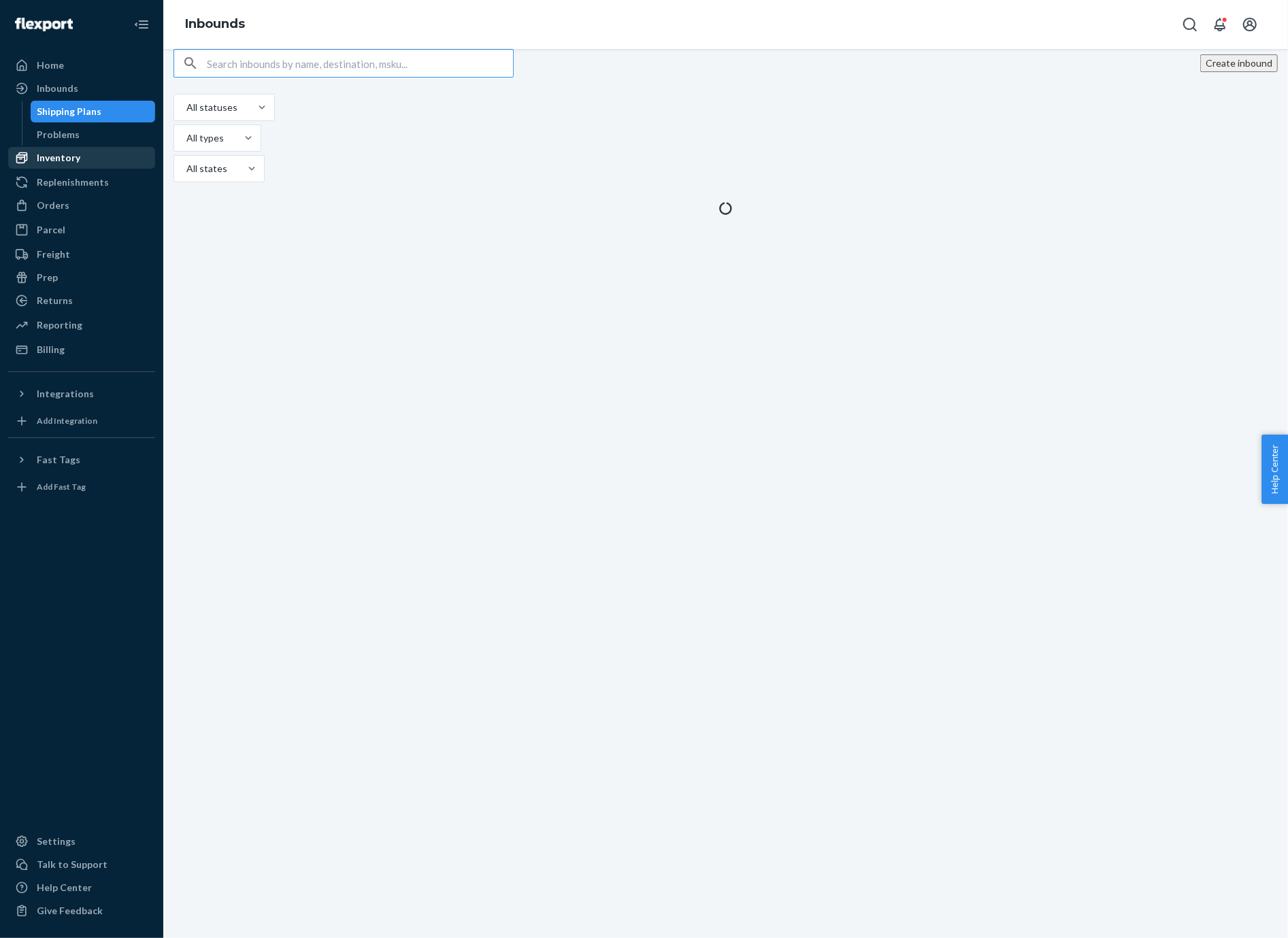
click at [88, 153] on div "Inventory" at bounding box center [81, 158] width 144 height 19
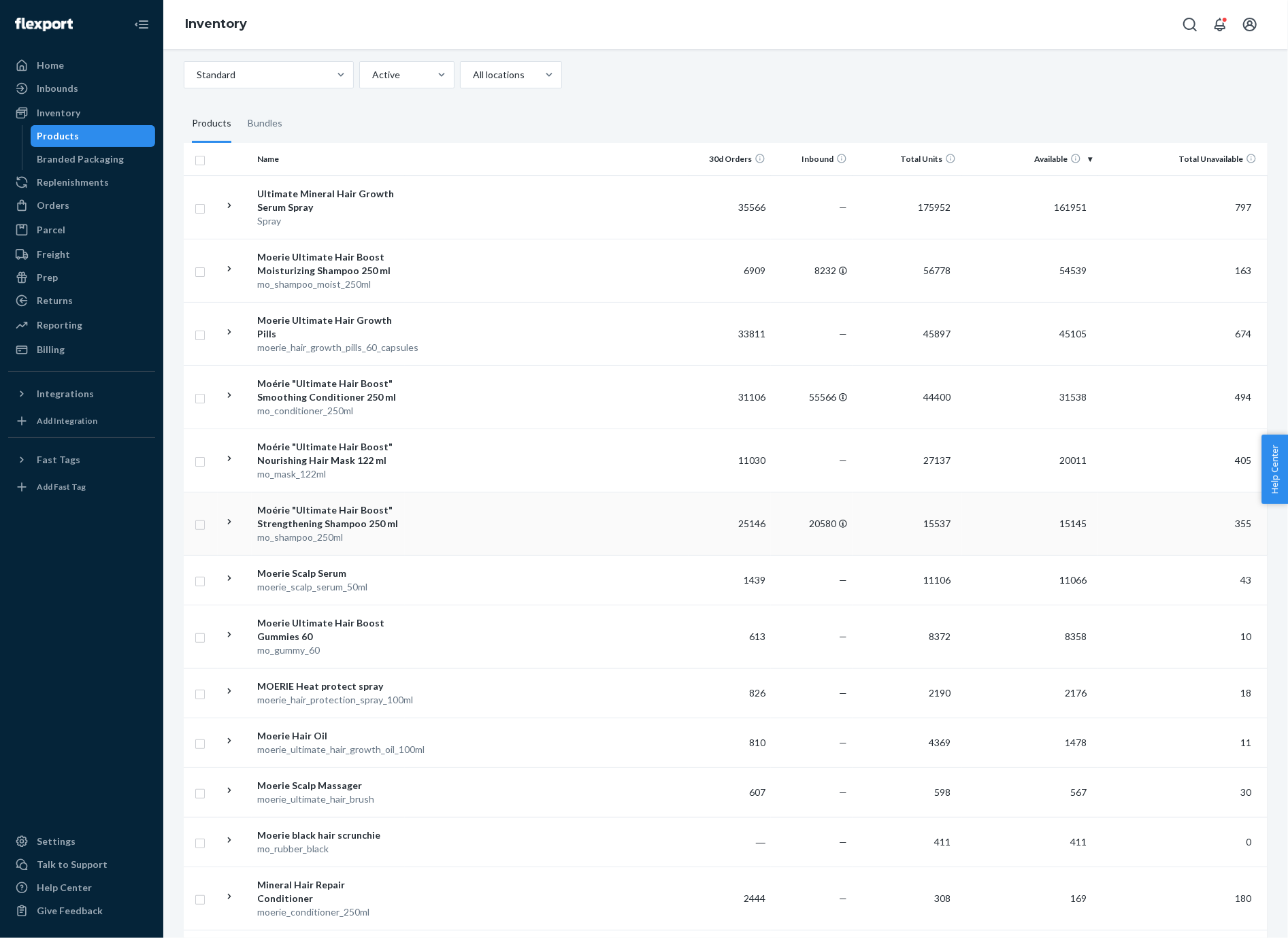
scroll to position [70, 0]
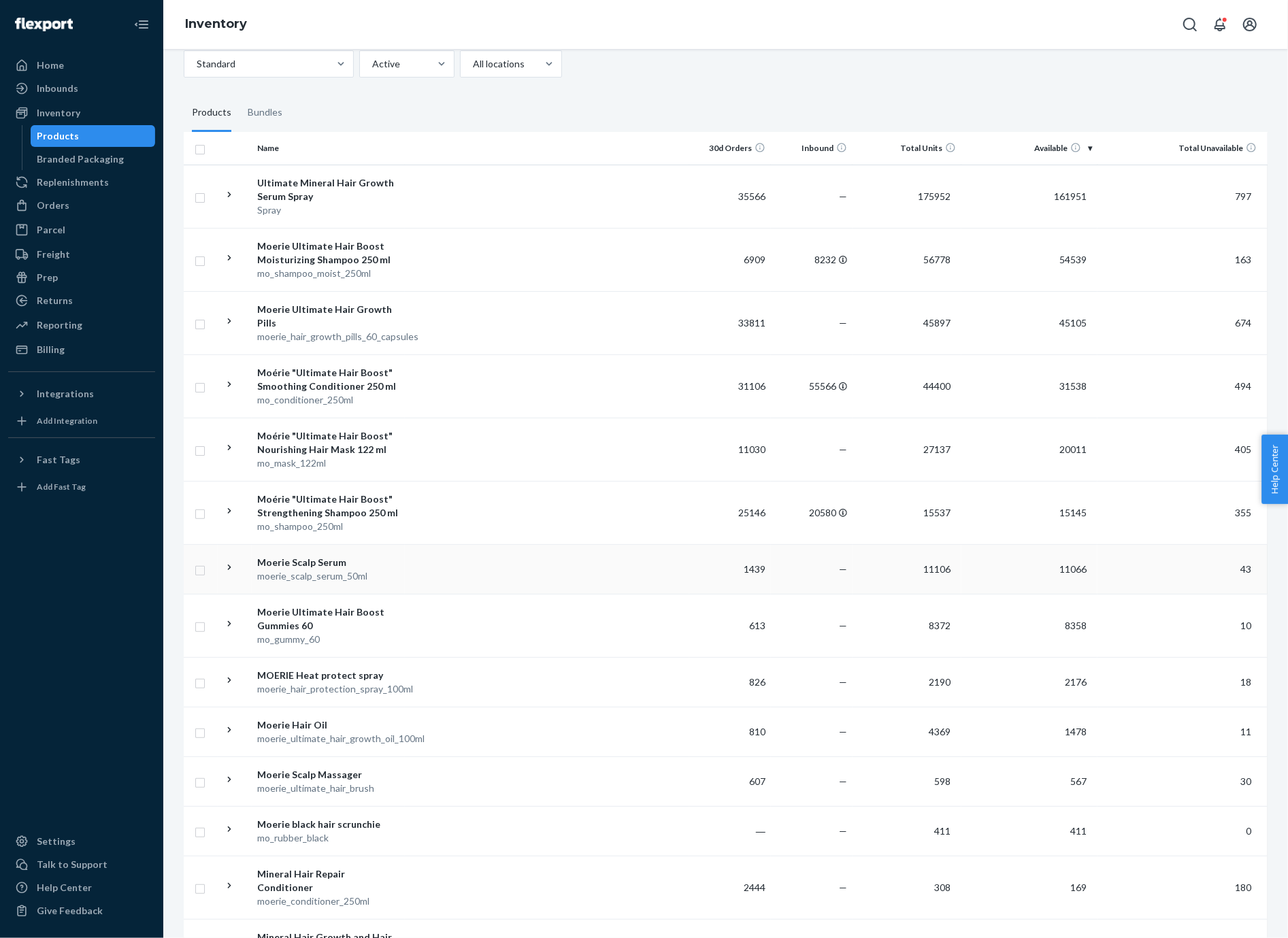
click at [897, 565] on td "11106" at bounding box center [907, 569] width 109 height 50
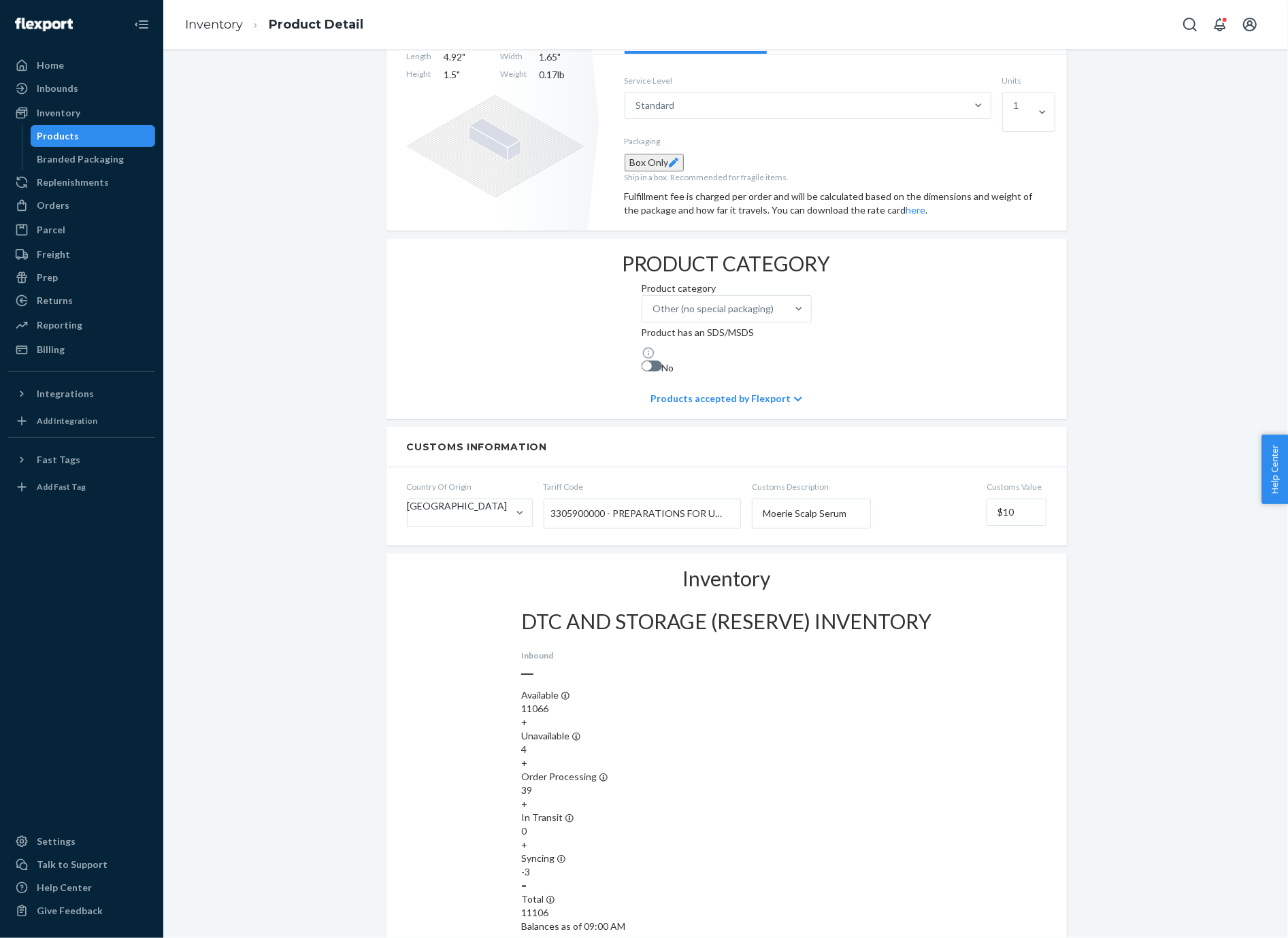
scroll to position [278, 0]
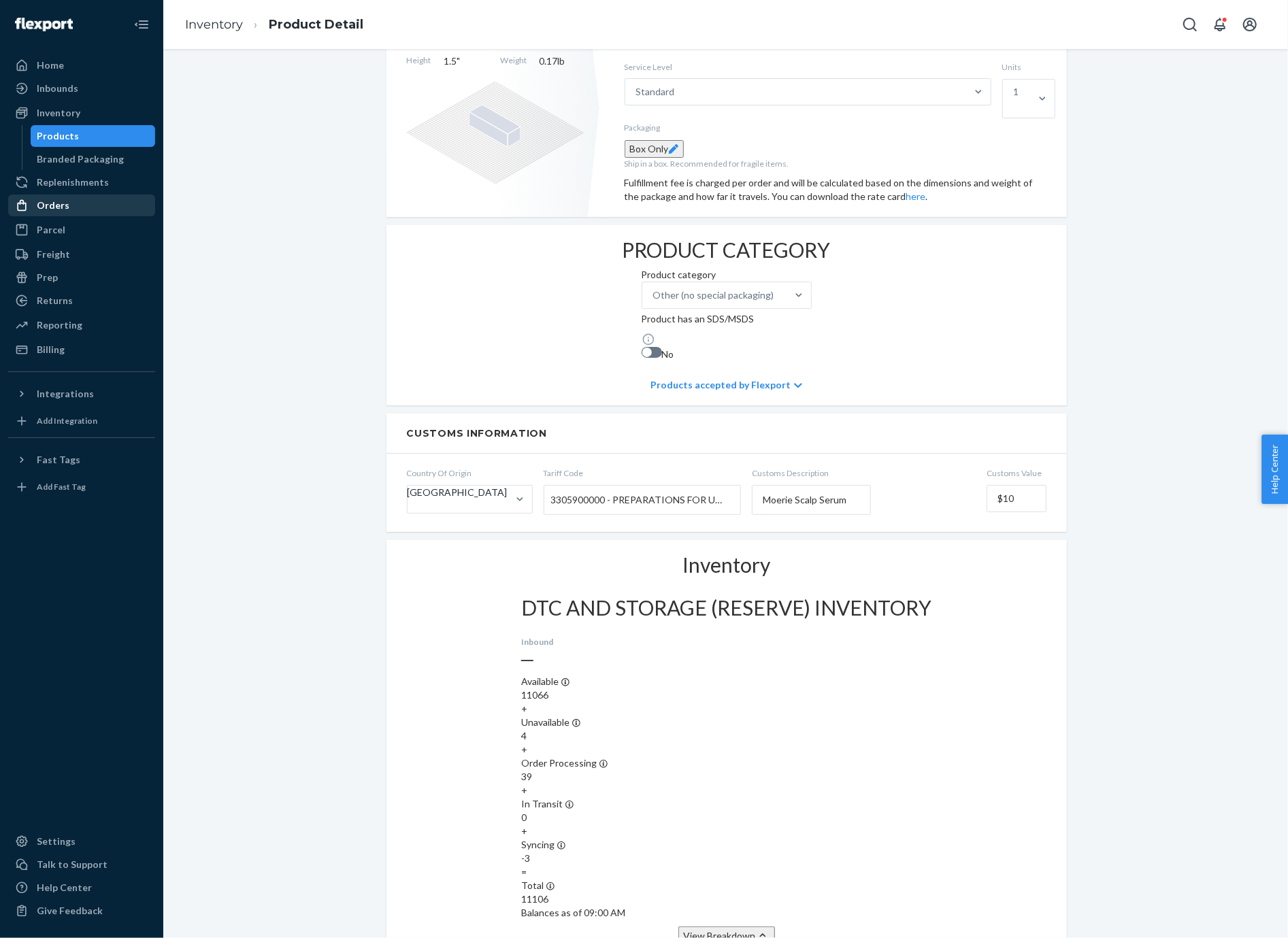
click at [103, 215] on div "Orders" at bounding box center [81, 205] width 144 height 19
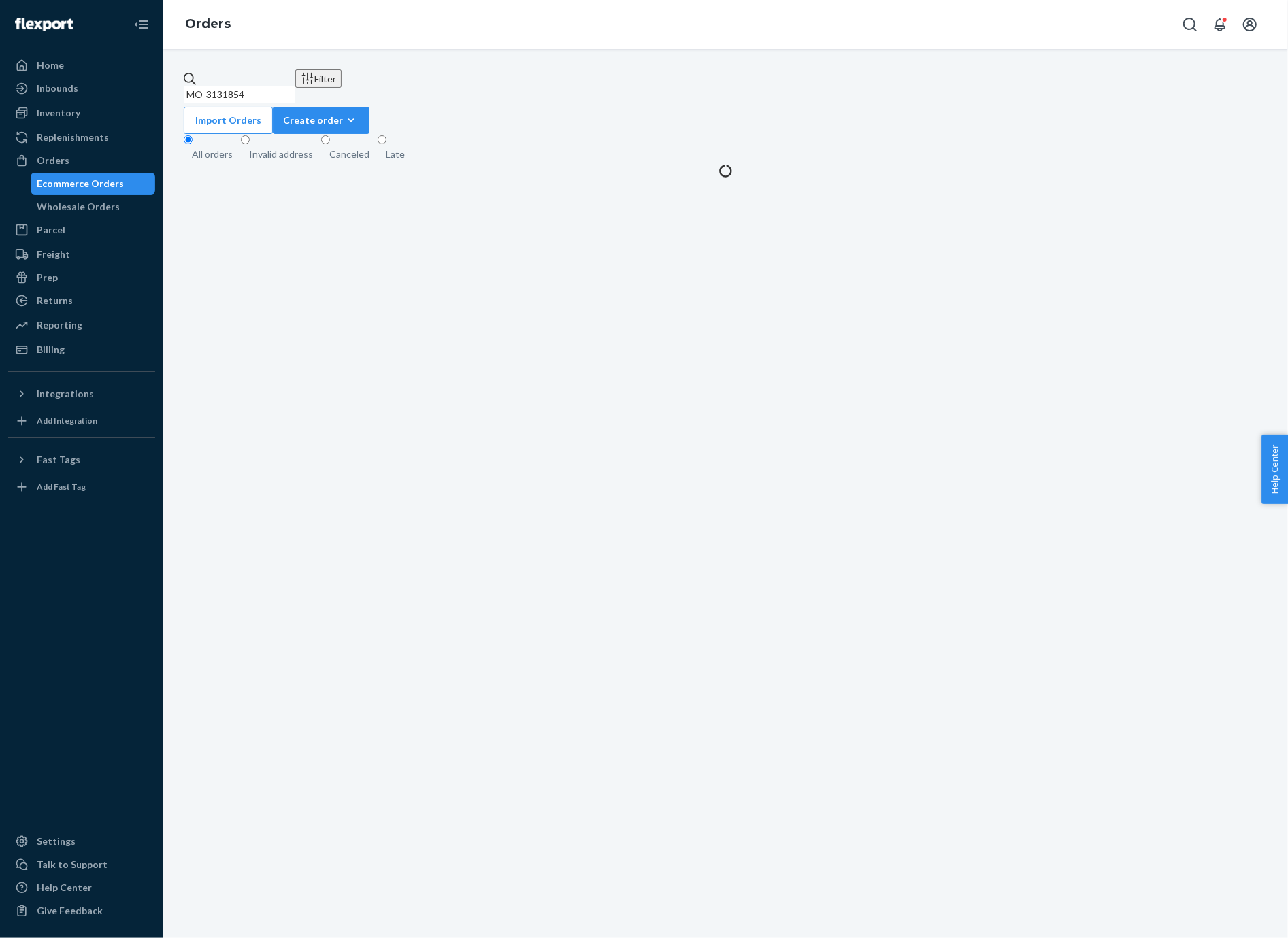
click at [295, 89] on input "MO-3131854" at bounding box center [239, 94] width 112 height 17
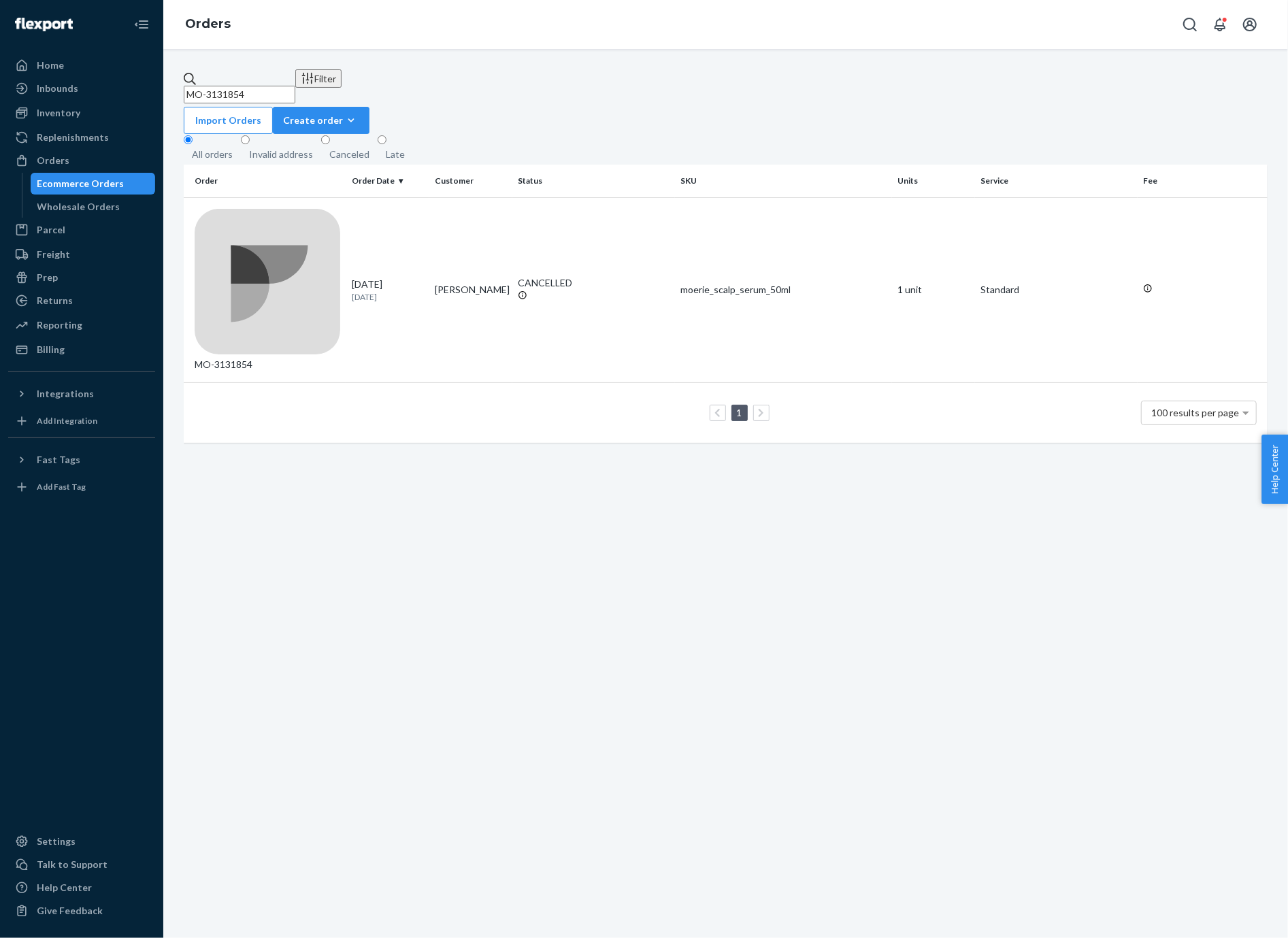
click at [295, 89] on input "MO-3131854" at bounding box center [239, 94] width 112 height 17
click at [394, 291] on p "[DATE]" at bounding box center [387, 297] width 72 height 12
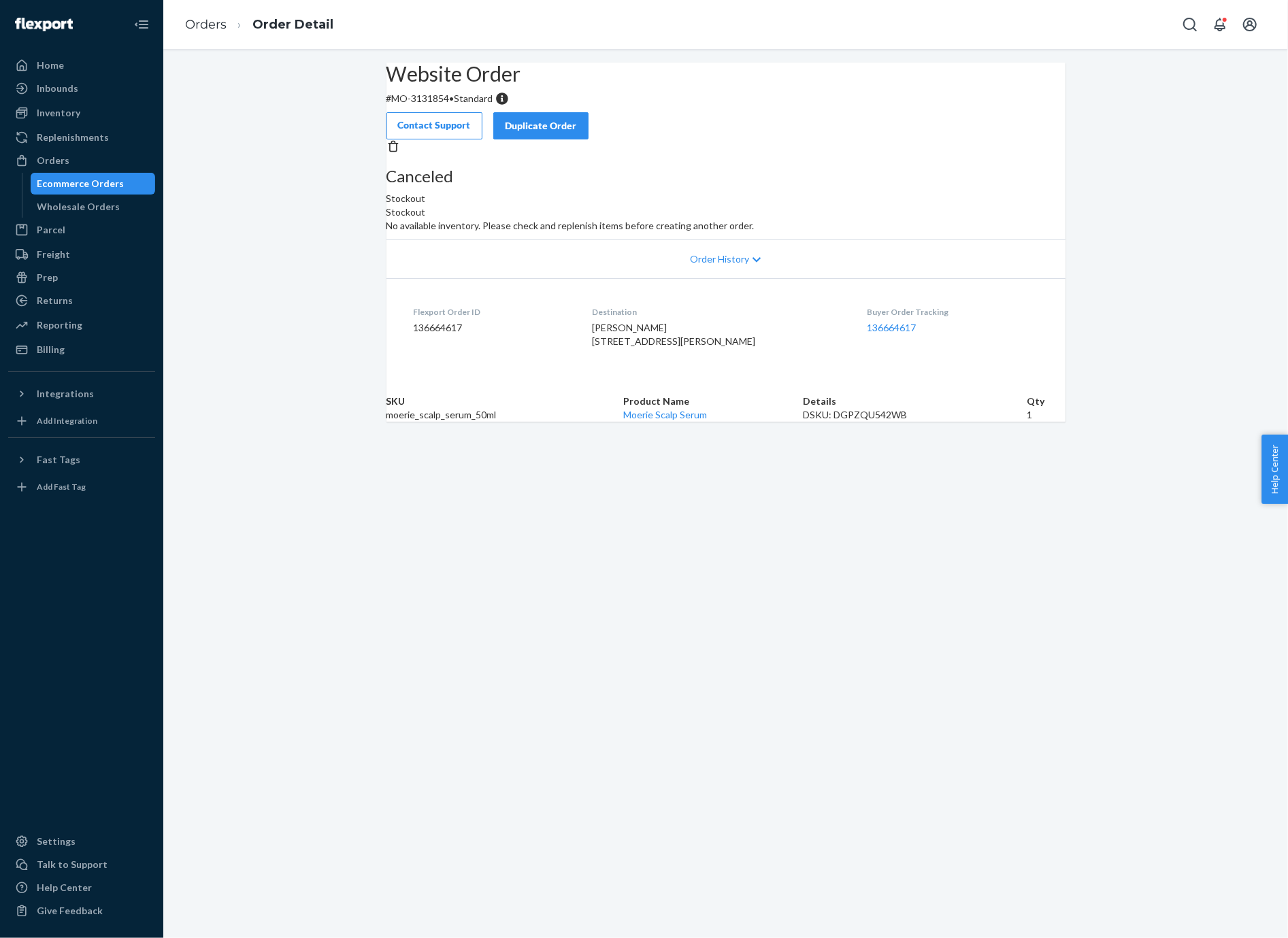
click at [589, 112] on button "Duplicate Order" at bounding box center [541, 126] width 95 height 28
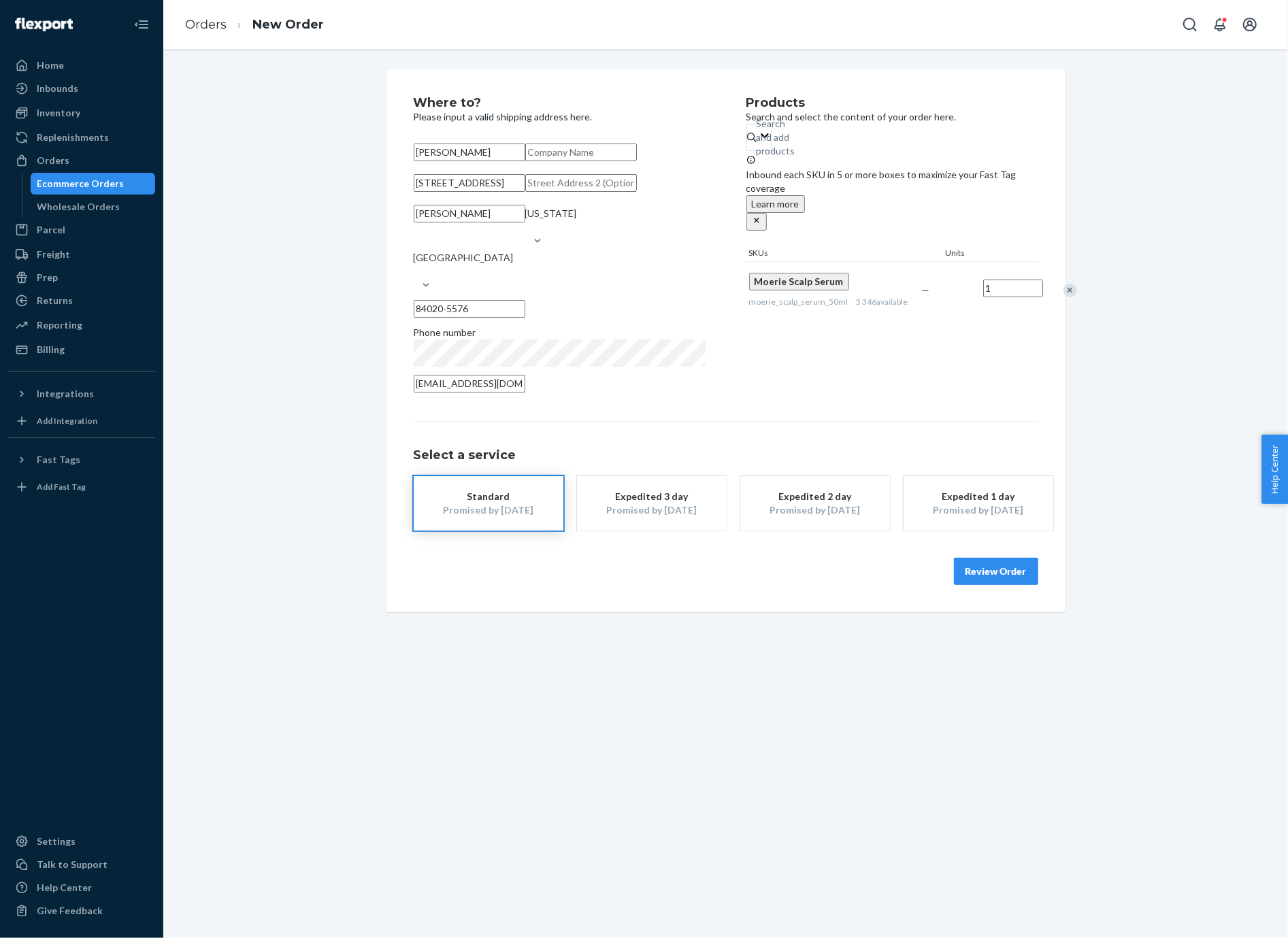
click at [989, 585] on button "Review Order" at bounding box center [996, 572] width 84 height 28
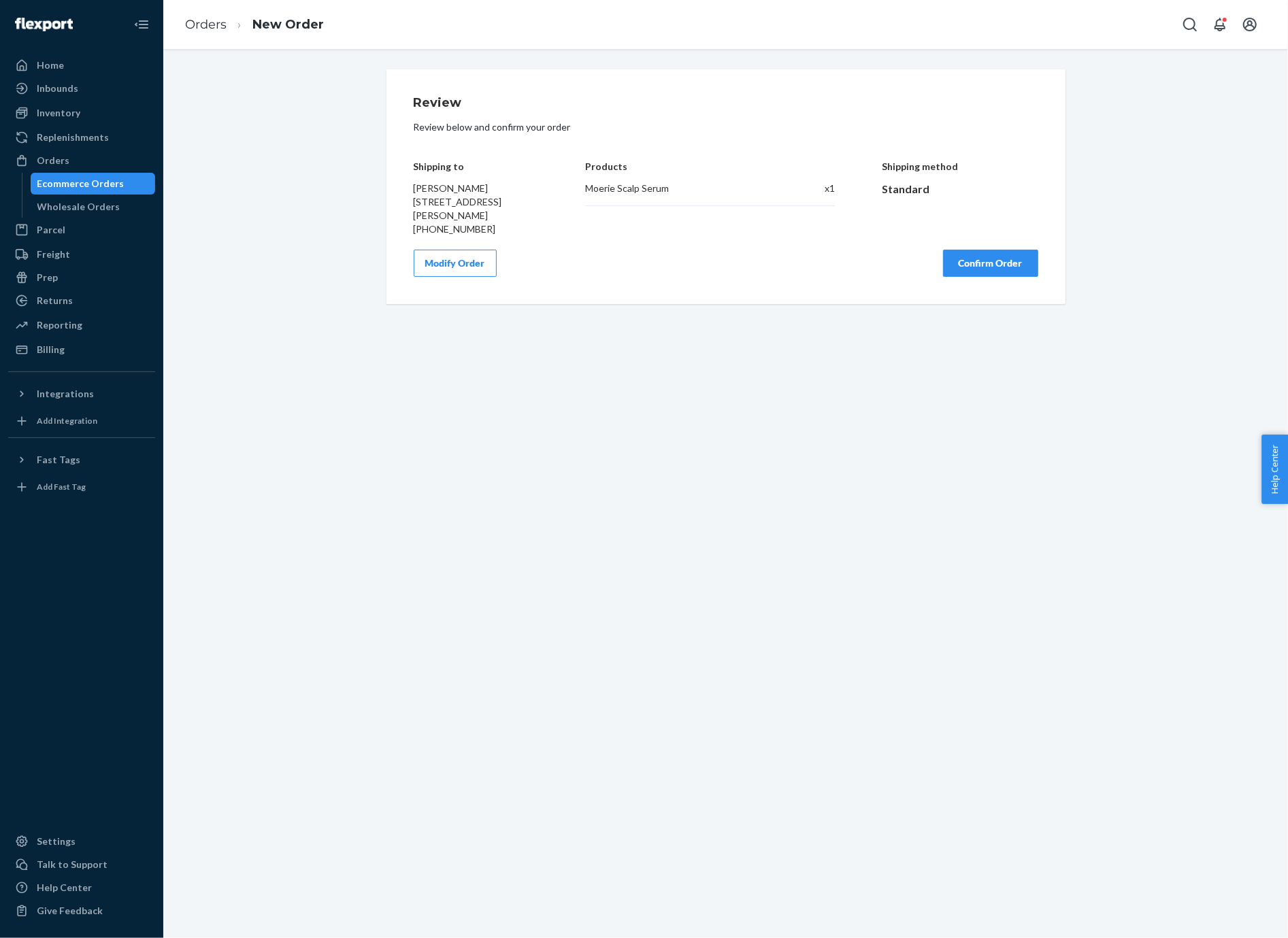
click at [971, 262] on button "Confirm Order" at bounding box center [990, 263] width 95 height 28
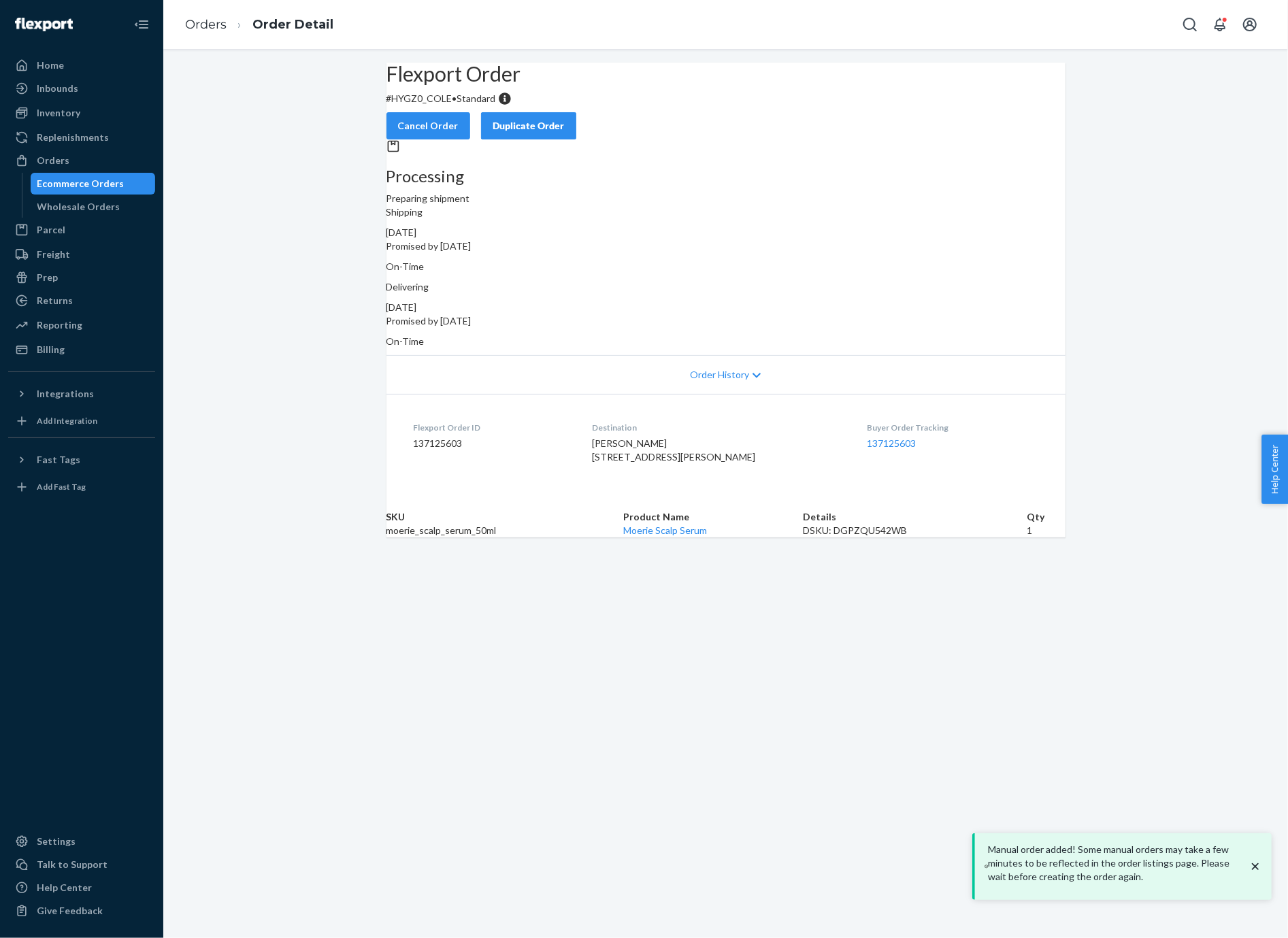
click at [122, 194] on link "Ecommerce Orders" at bounding box center [93, 183] width 125 height 22
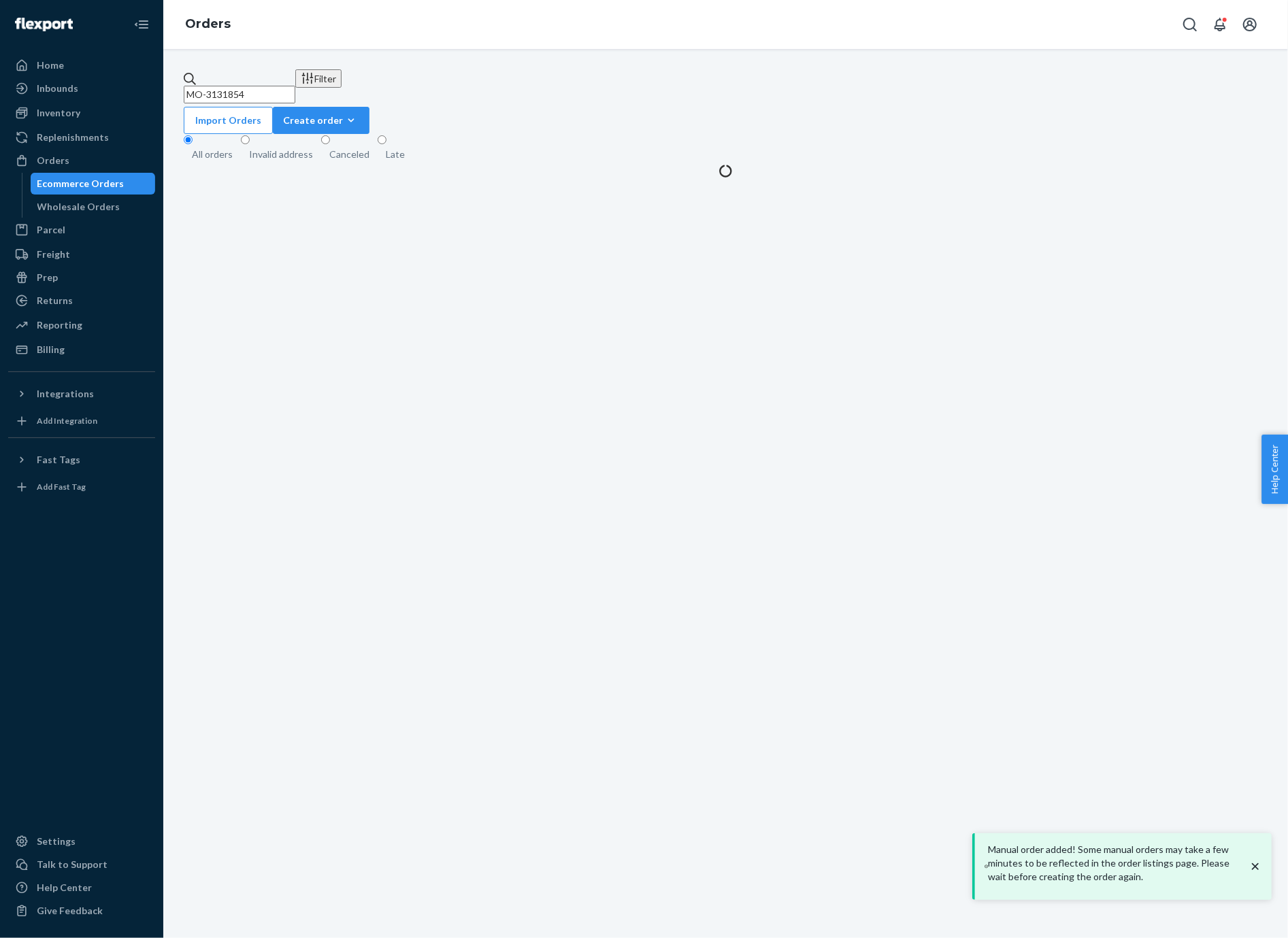
click at [277, 86] on input "MO-3131854" at bounding box center [239, 94] width 112 height 17
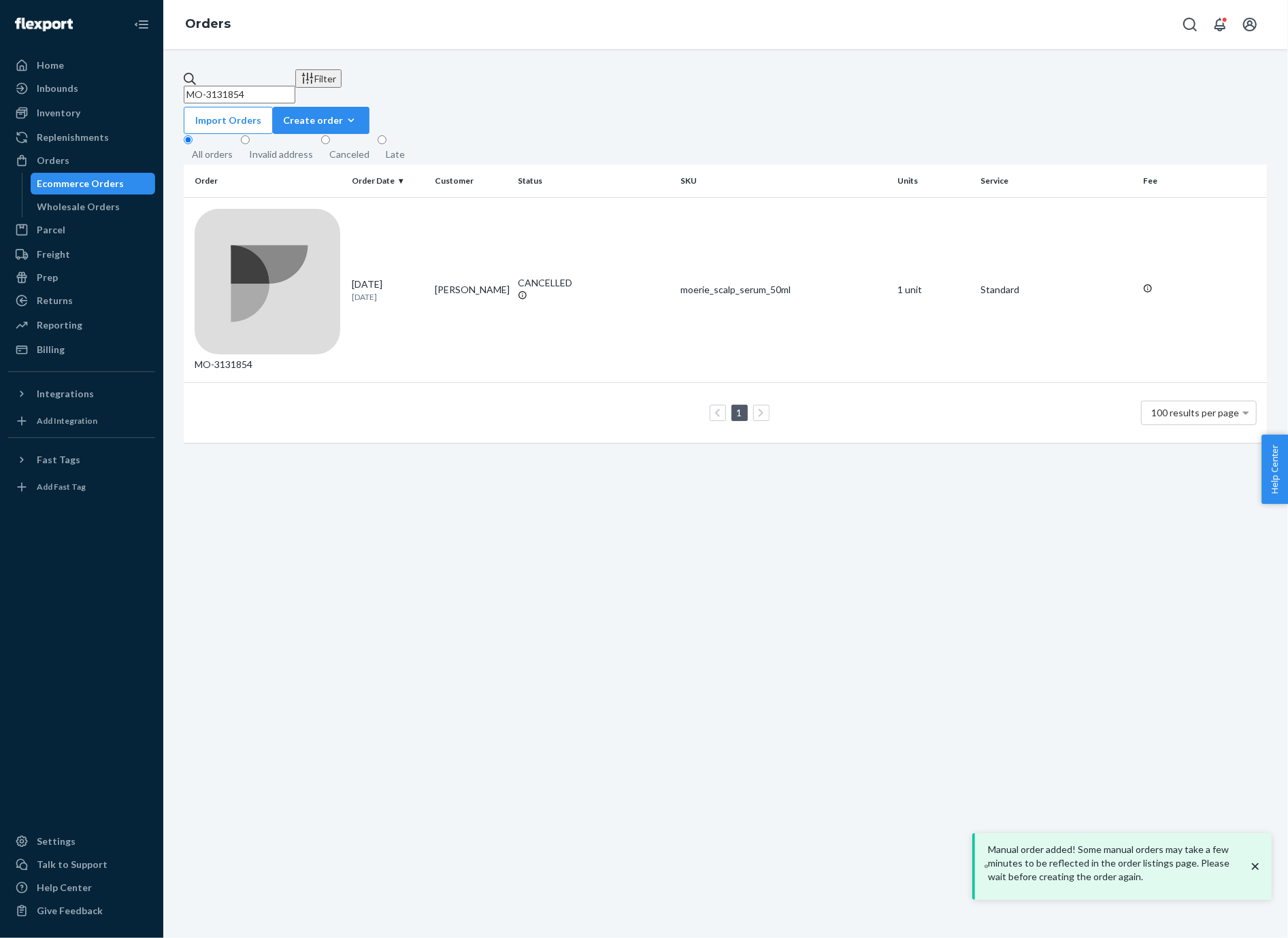
click at [277, 86] on input "MO-3131854" at bounding box center [239, 94] width 112 height 17
paste input "CC39E7B39CO"
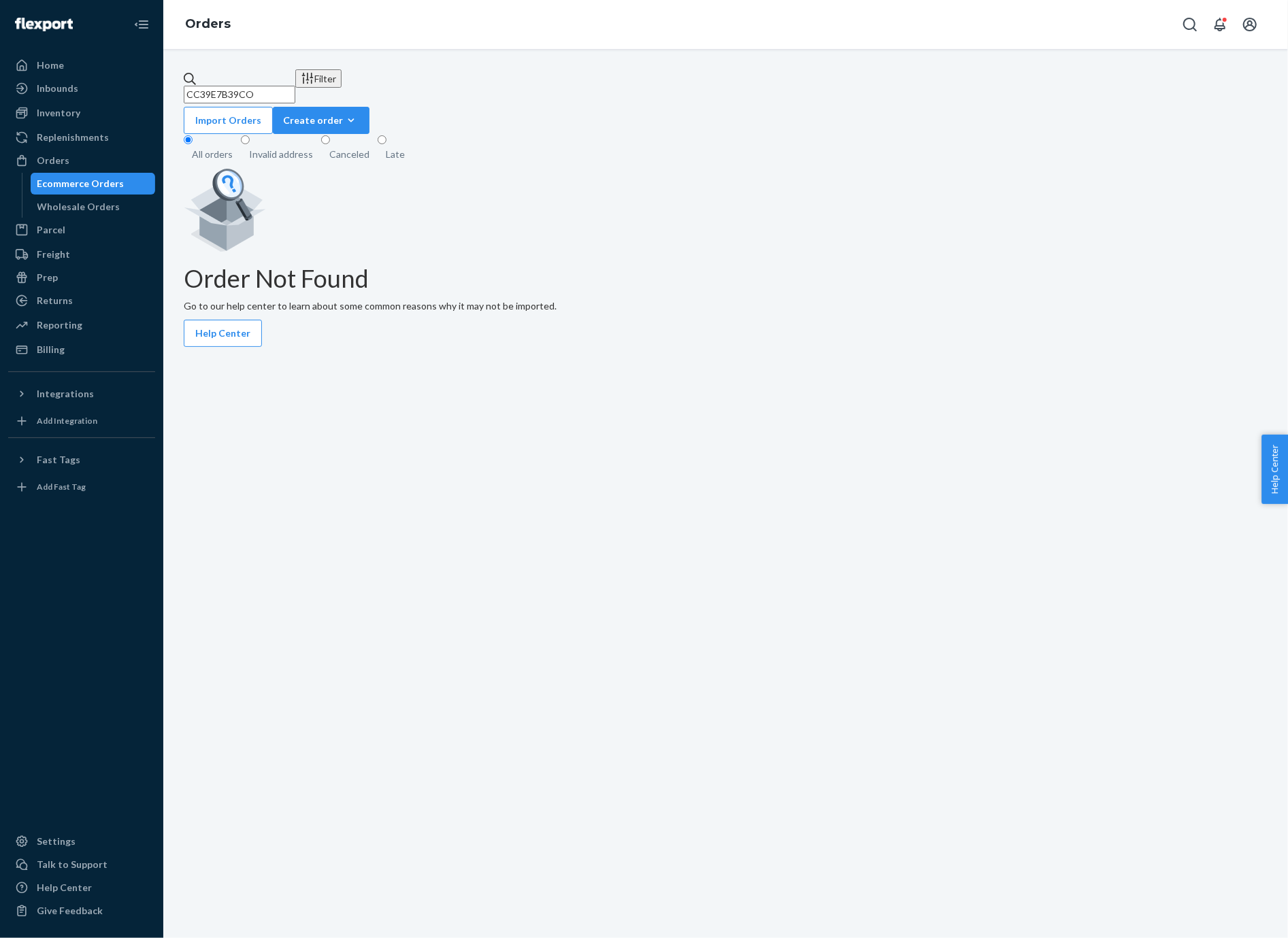
click at [295, 90] on input "CC39E7B39CO" at bounding box center [239, 94] width 112 height 17
paste input "text"
click at [265, 89] on input "39E7B39CO" at bounding box center [239, 94] width 112 height 17
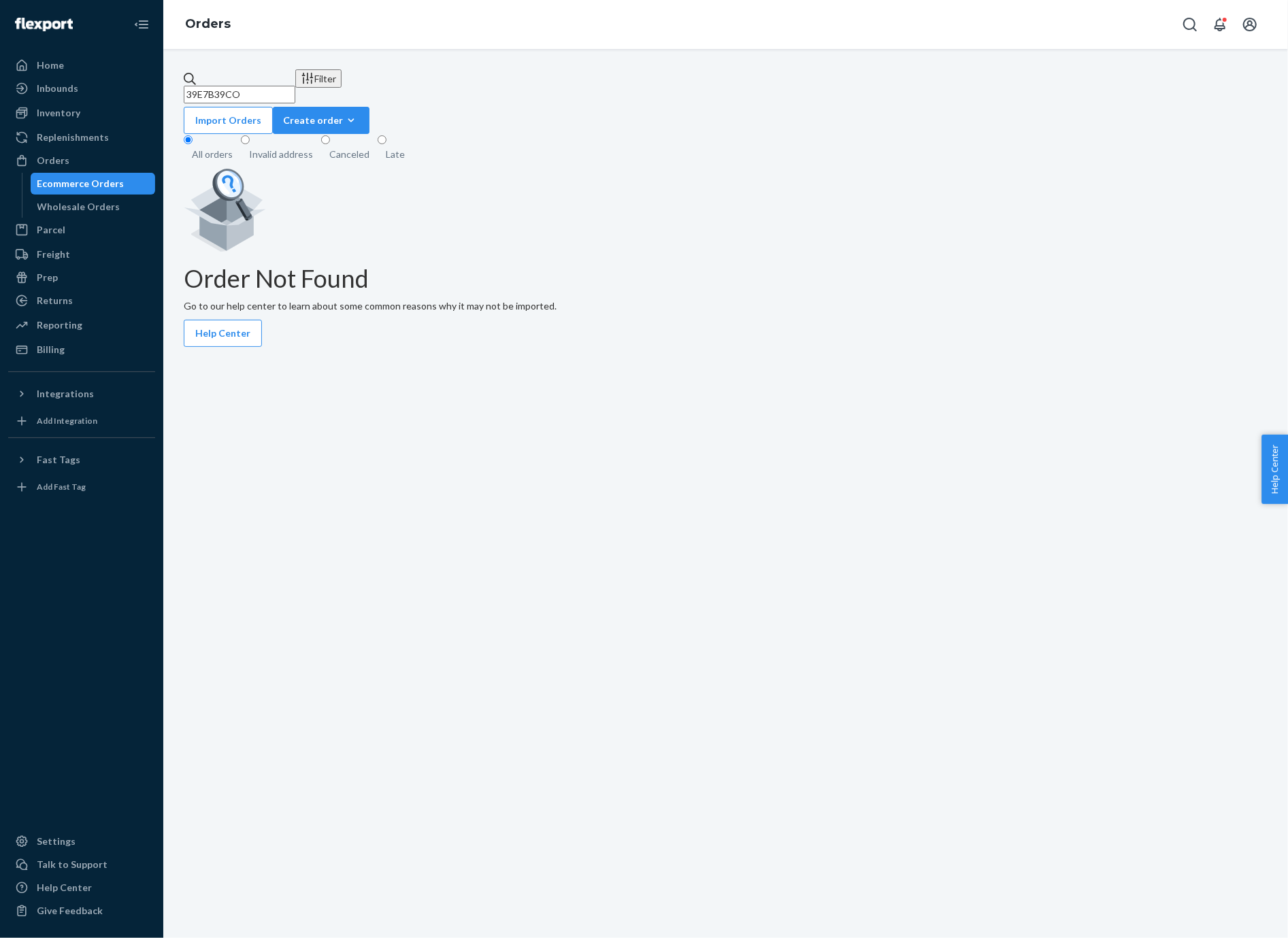
click at [265, 89] on input "39E7B39CO" at bounding box center [239, 94] width 112 height 17
paste input "[PERSON_NAME]"
type input "[PERSON_NAME]"
click at [284, 148] on div "Invalid address" at bounding box center [281, 154] width 64 height 14
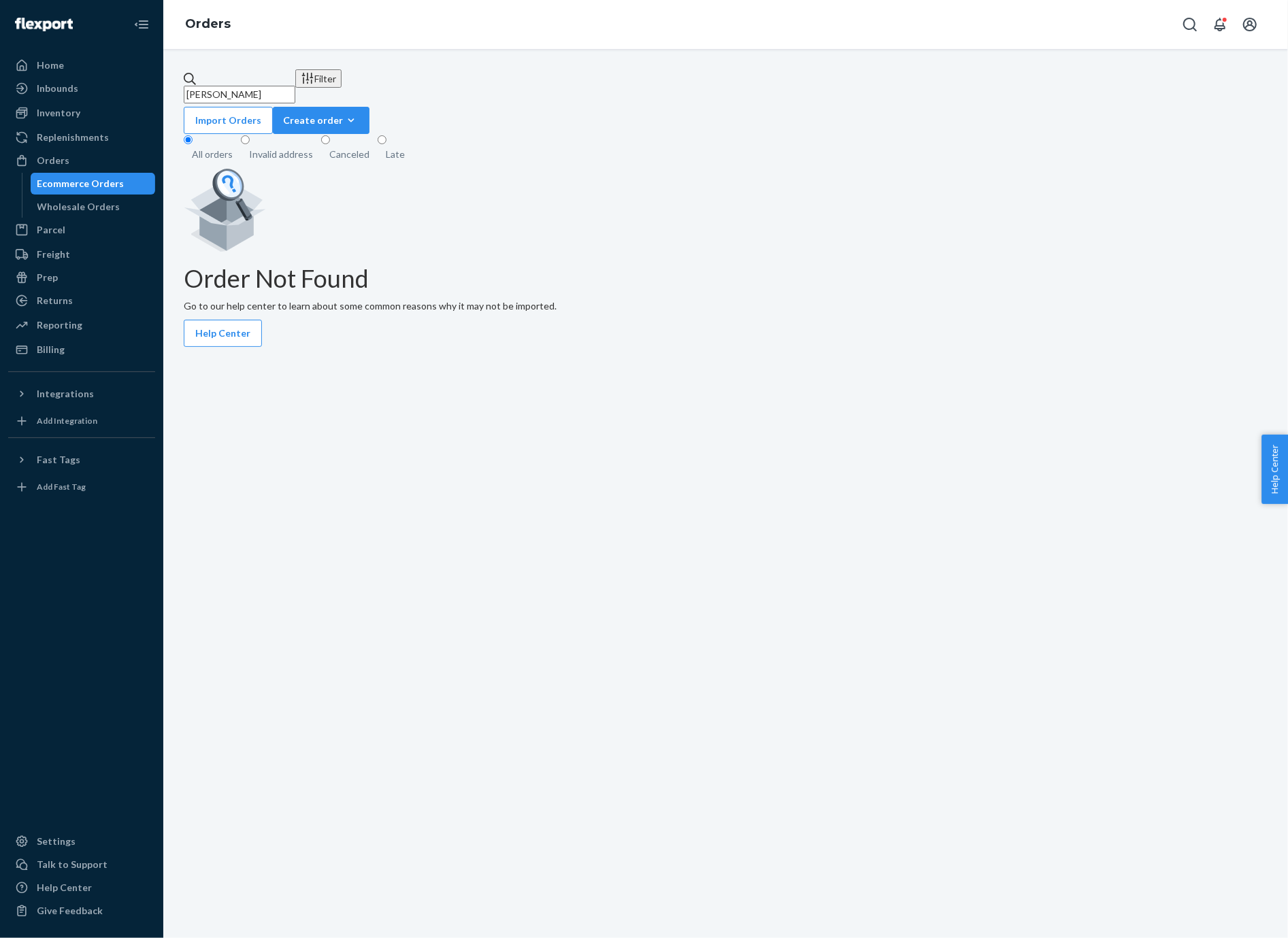
click at [249, 144] on input "Invalid address" at bounding box center [245, 140] width 9 height 9
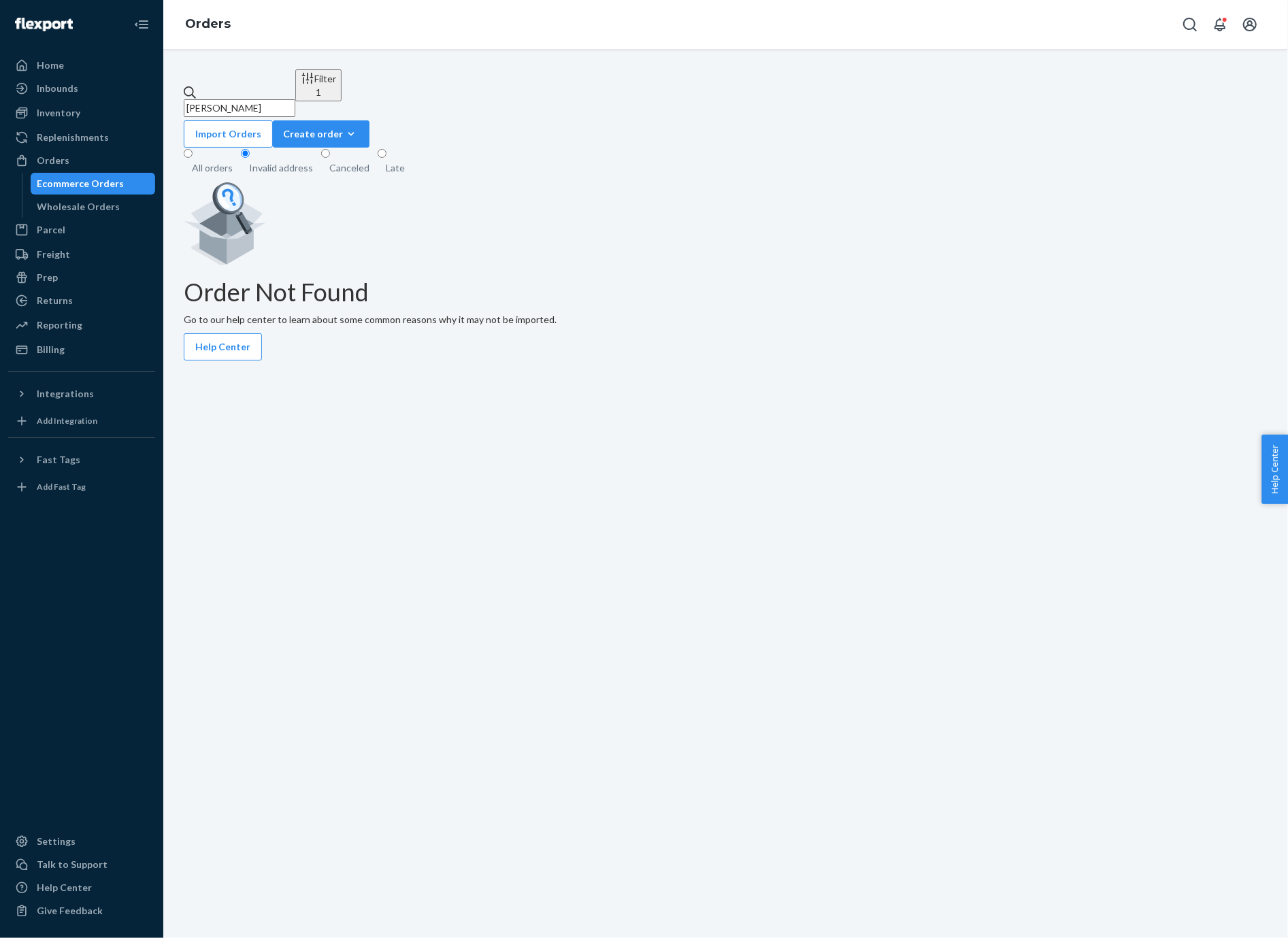
click at [212, 161] on div "All orders" at bounding box center [212, 167] width 41 height 14
click at [193, 149] on input "All orders" at bounding box center [188, 154] width 9 height 9
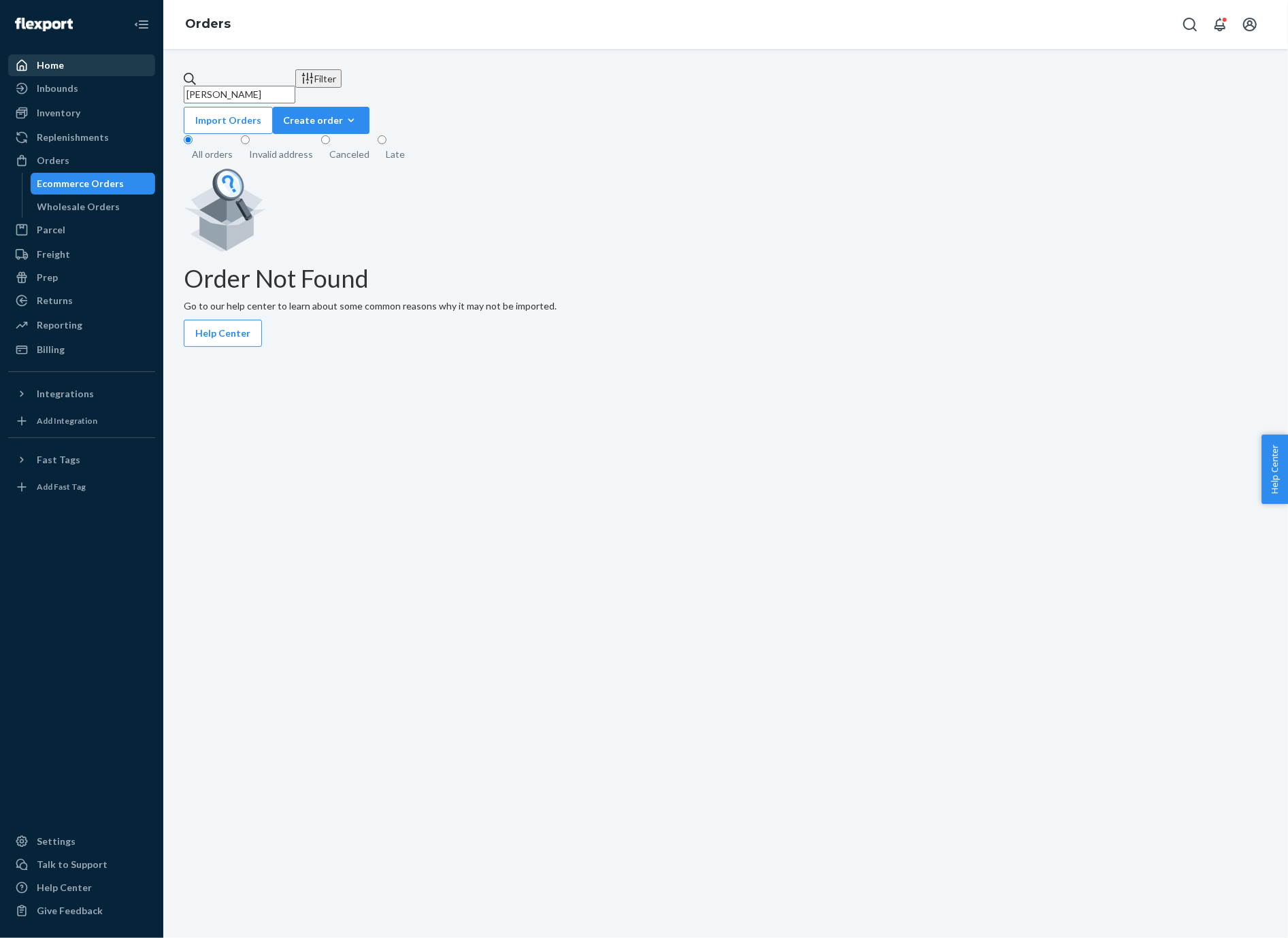
click at [92, 68] on div "Home" at bounding box center [81, 65] width 144 height 19
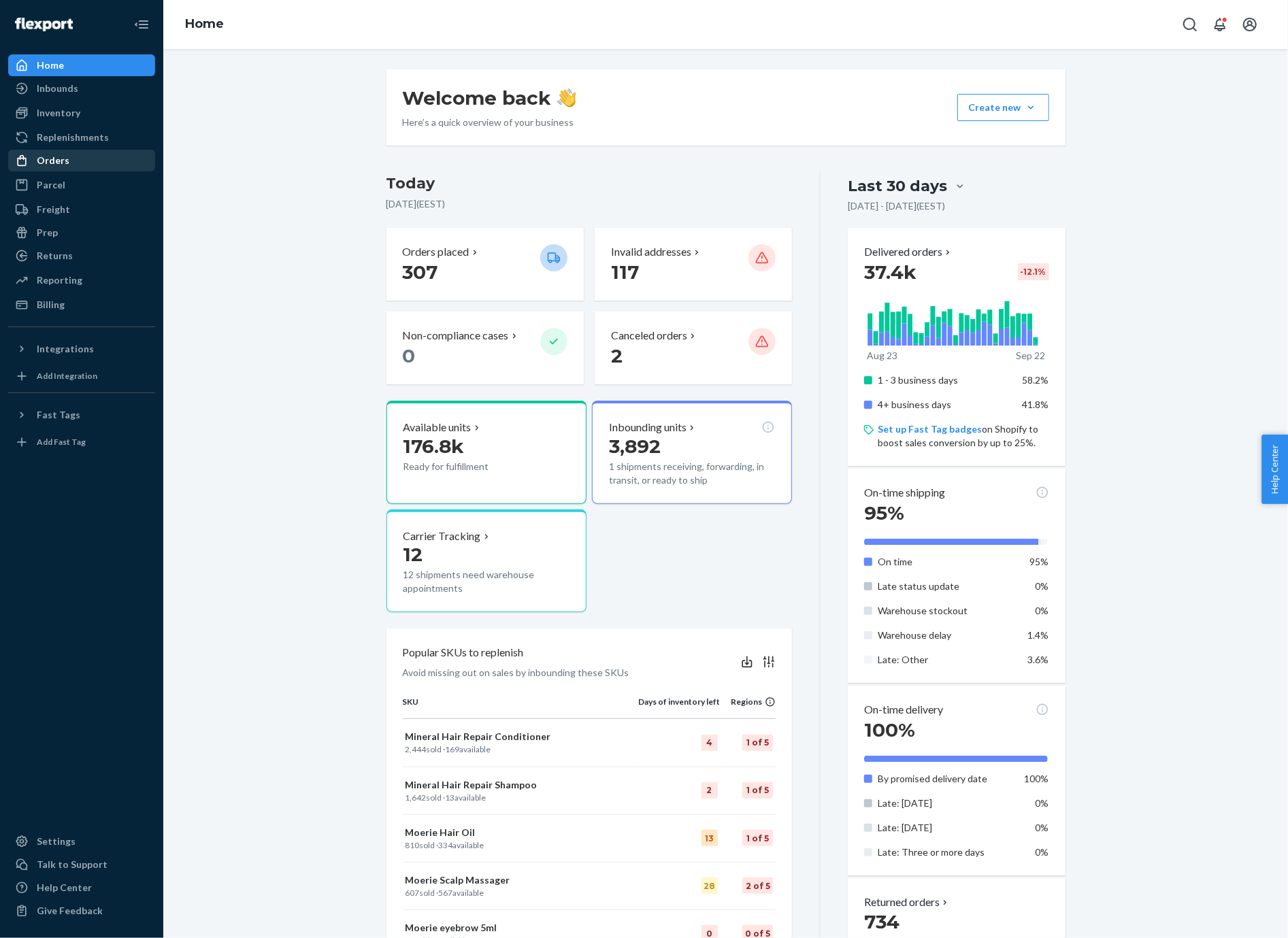
click at [87, 164] on div "Orders" at bounding box center [81, 160] width 144 height 19
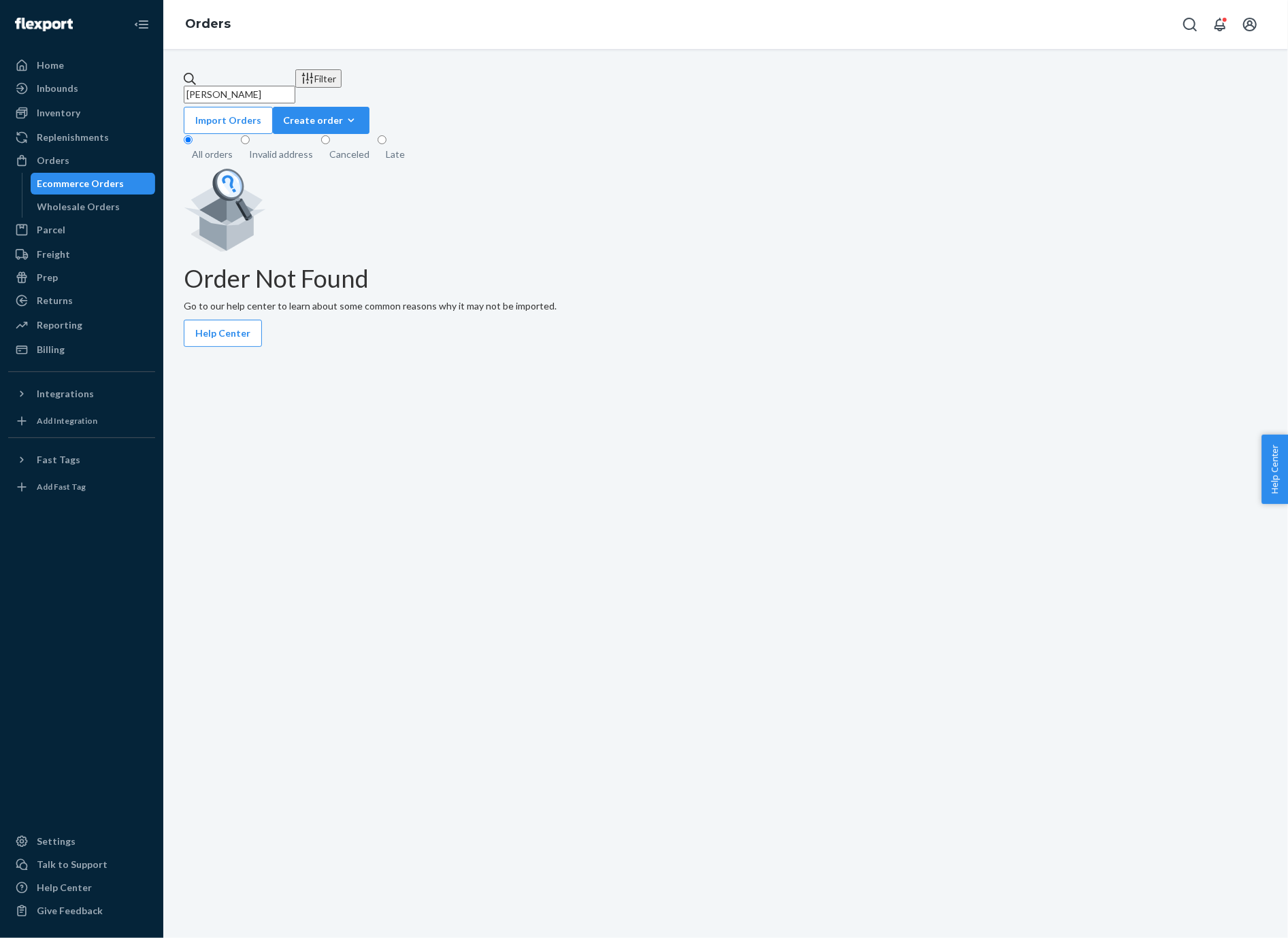
click at [240, 86] on input "[PERSON_NAME]" at bounding box center [239, 94] width 112 height 17
click at [292, 86] on input "[PERSON_NAME]" at bounding box center [239, 94] width 112 height 17
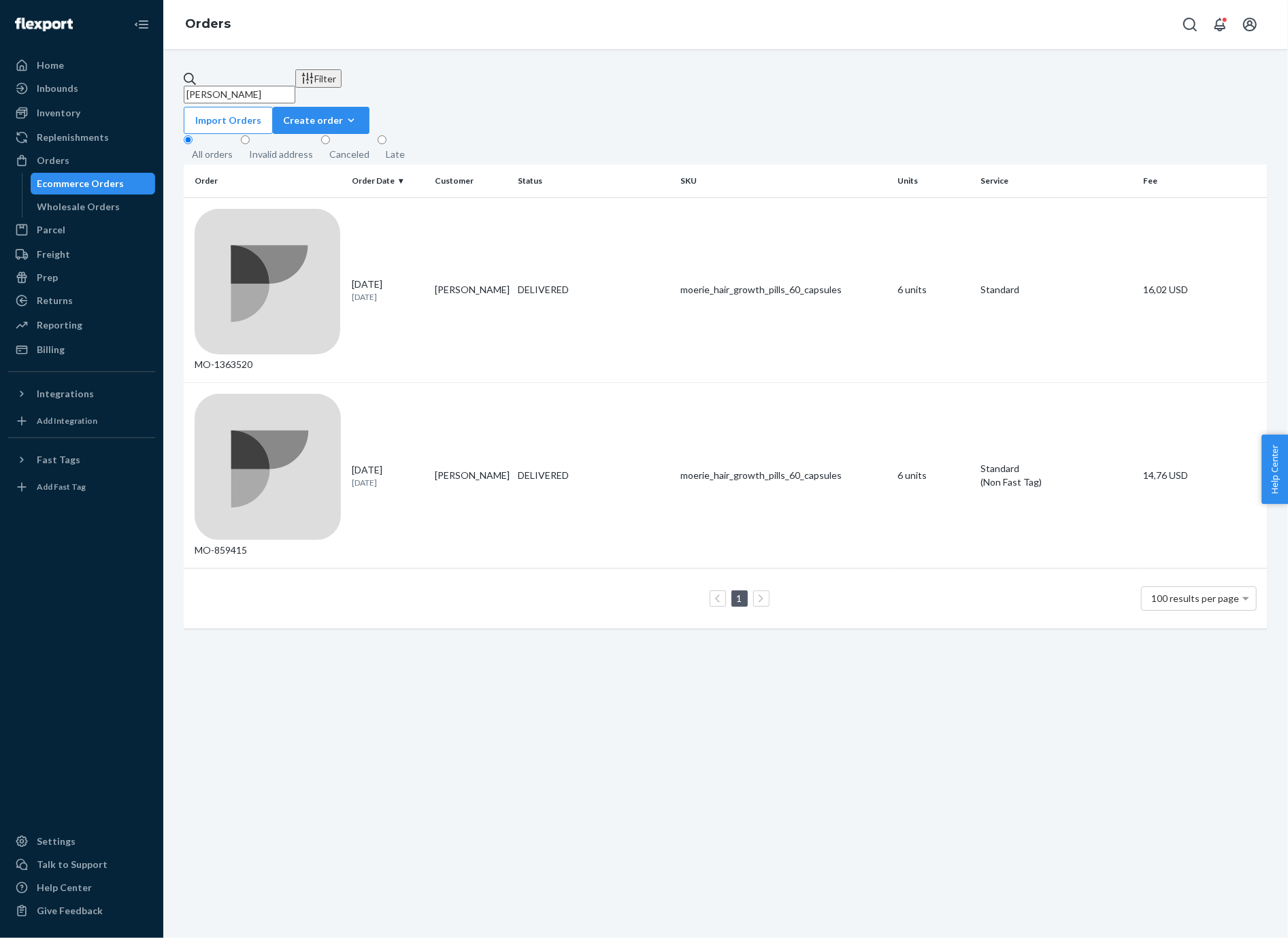
click at [248, 86] on input "[PERSON_NAME]" at bounding box center [239, 94] width 112 height 17
paste input "MO-3103783"
type input "MO-3103783"
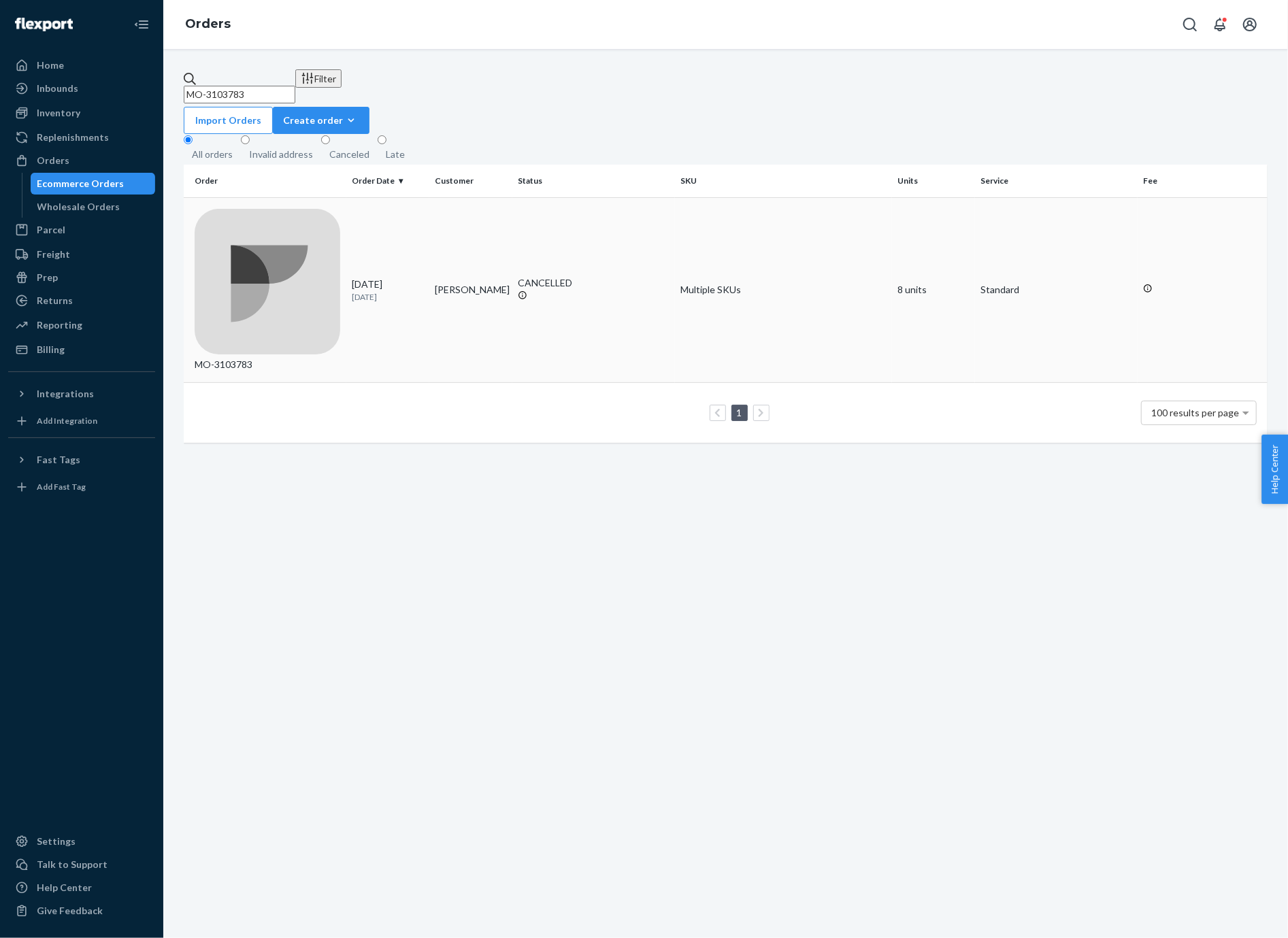
click at [294, 212] on div "MO-3103783" at bounding box center [267, 290] width 146 height 163
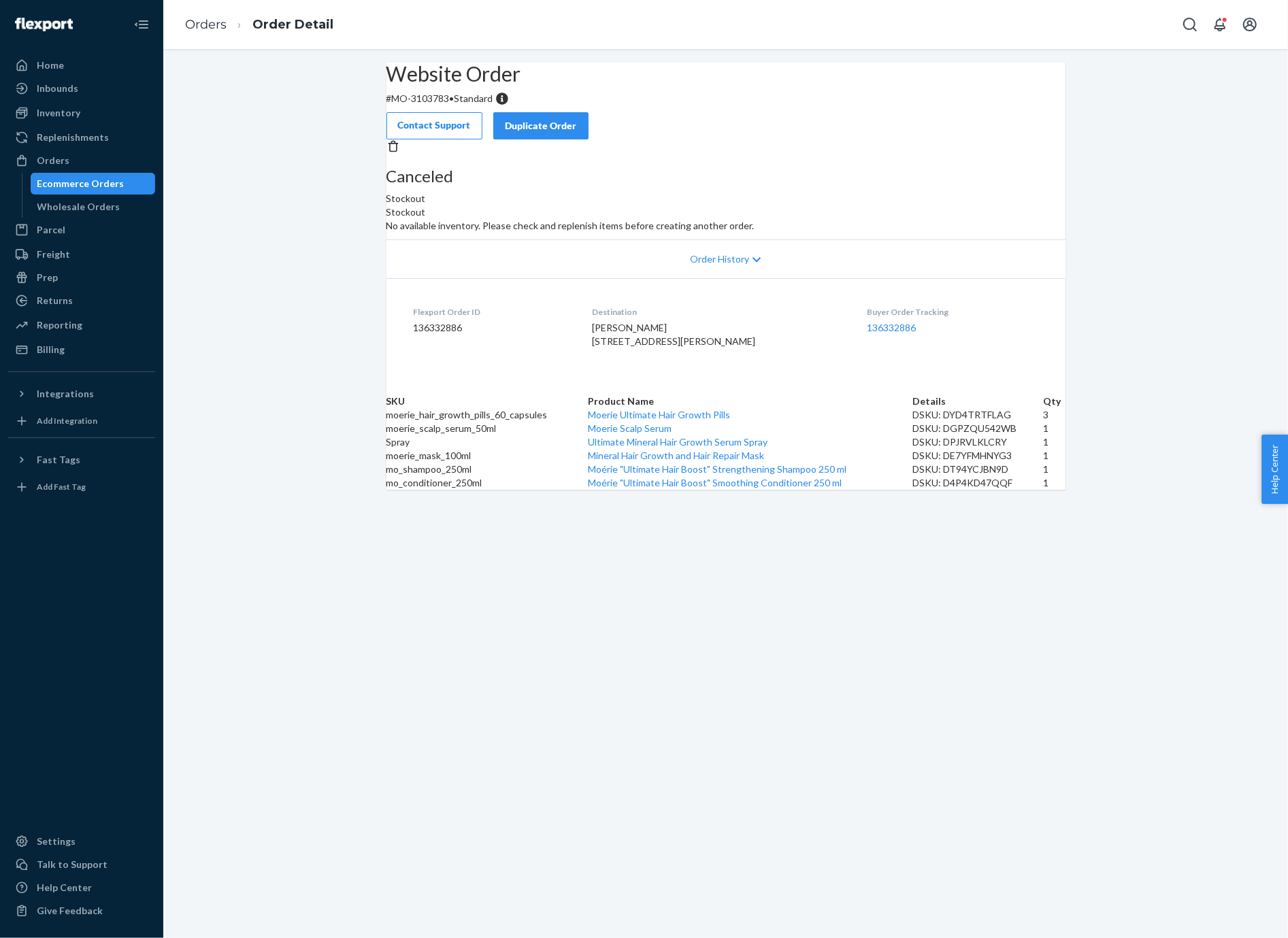
click at [125, 188] on div "Ecommerce Orders" at bounding box center [93, 183] width 122 height 19
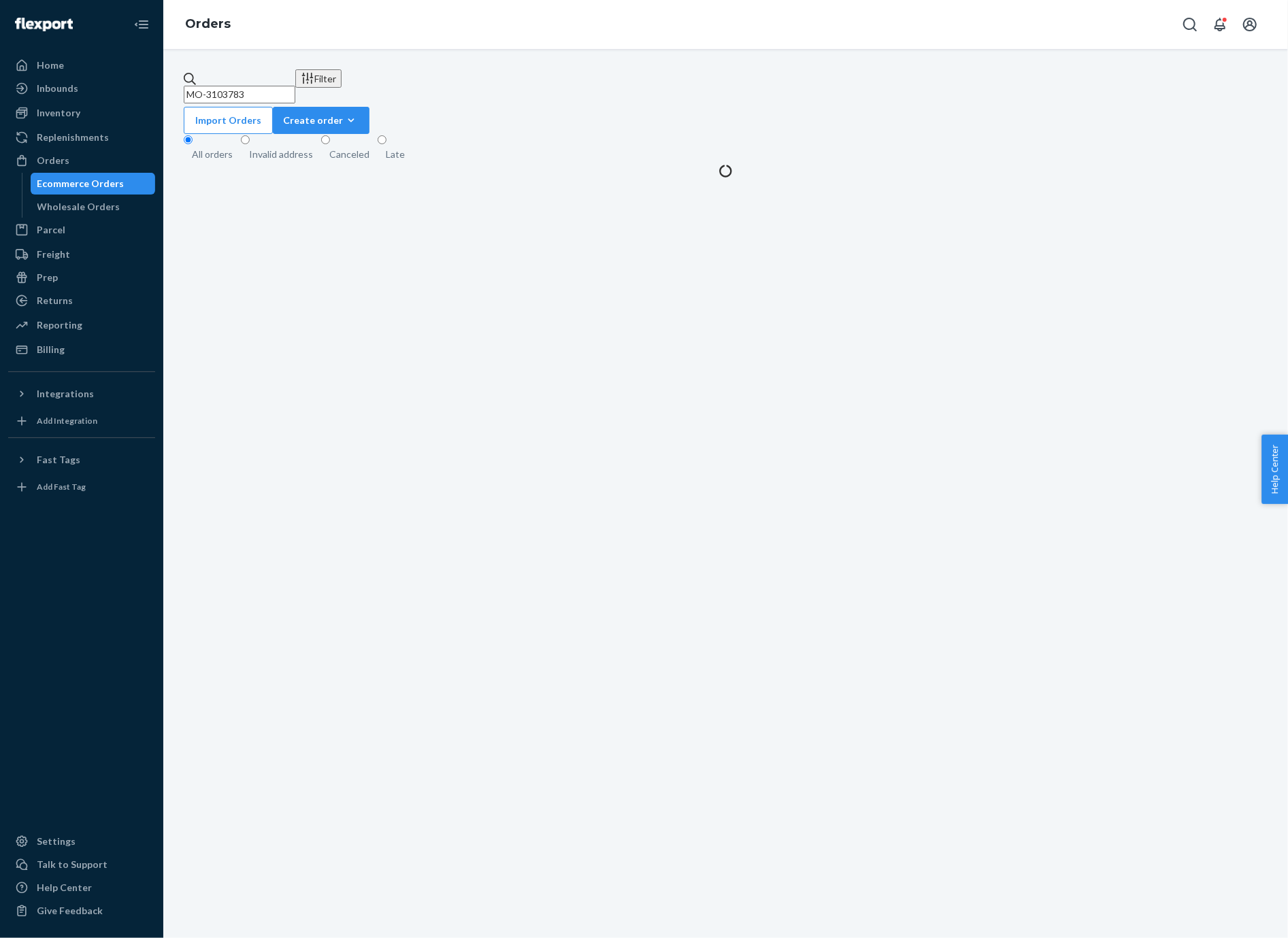
click at [267, 86] on input "MO-3103783" at bounding box center [239, 94] width 112 height 17
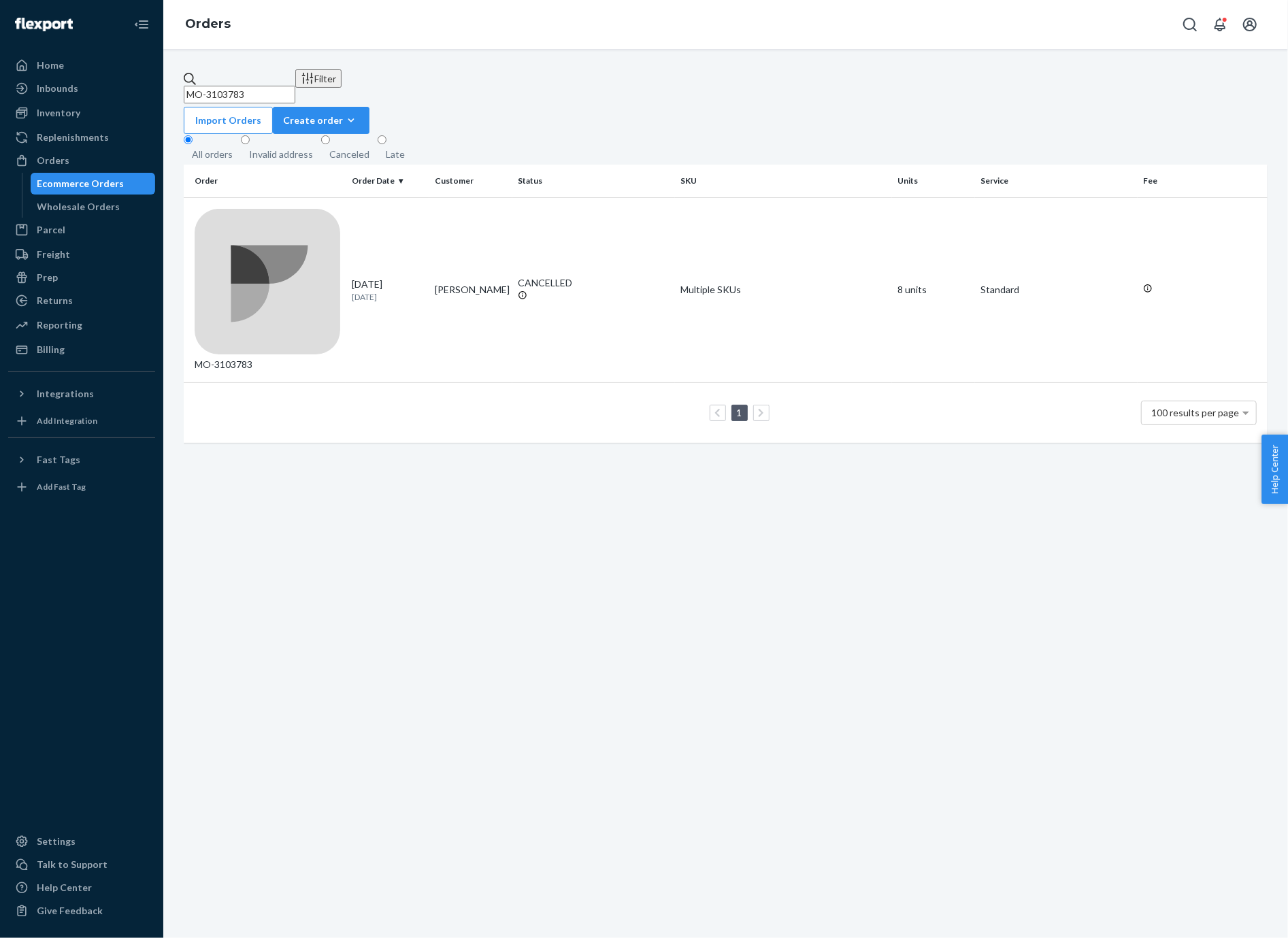
click at [267, 86] on input "MO-3103783" at bounding box center [239, 94] width 112 height 17
paste input "091474"
type input "MO-3091474"
click at [257, 210] on div "MO-3091474" at bounding box center [267, 290] width 146 height 163
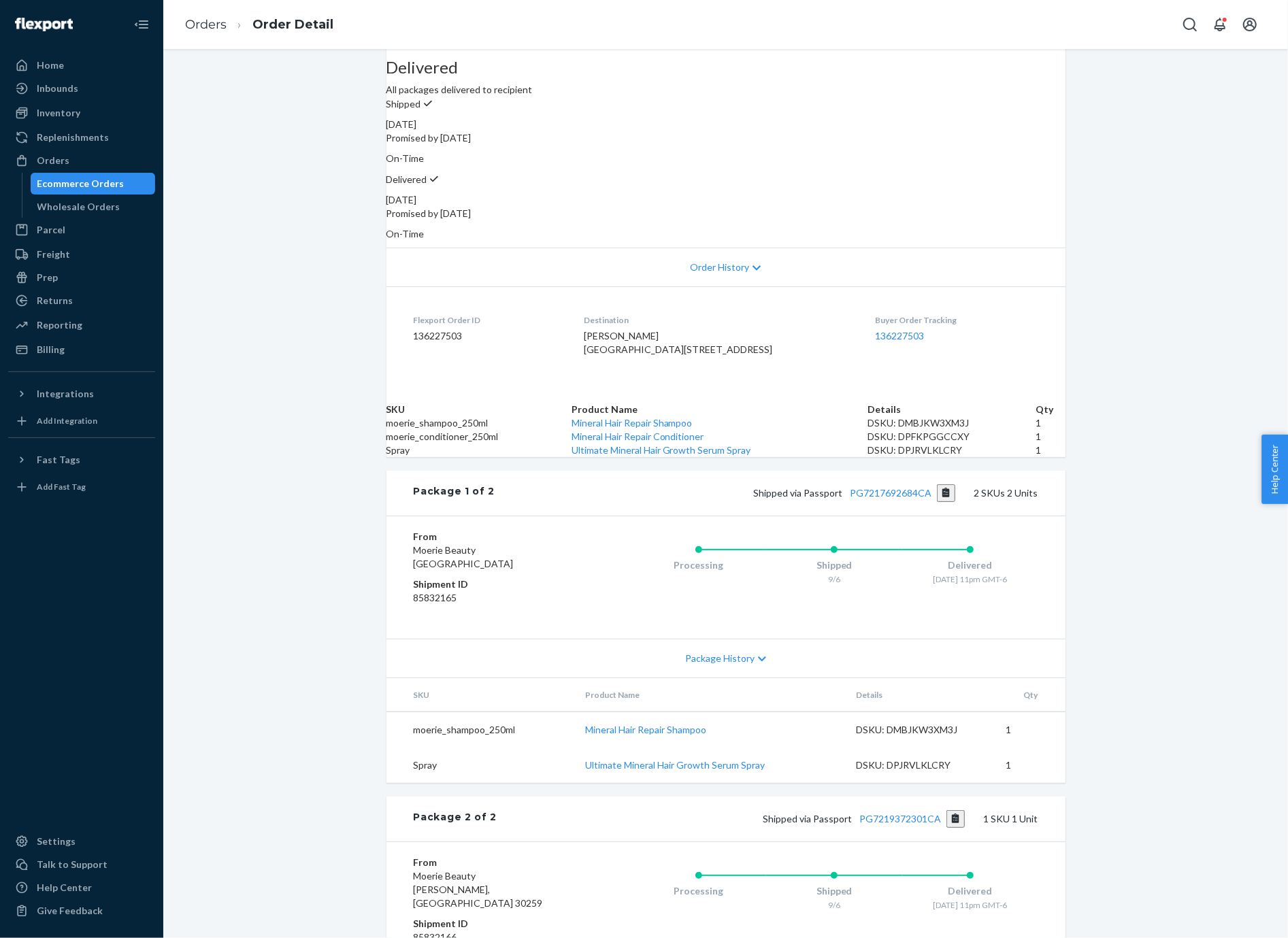
scroll to position [358, 0]
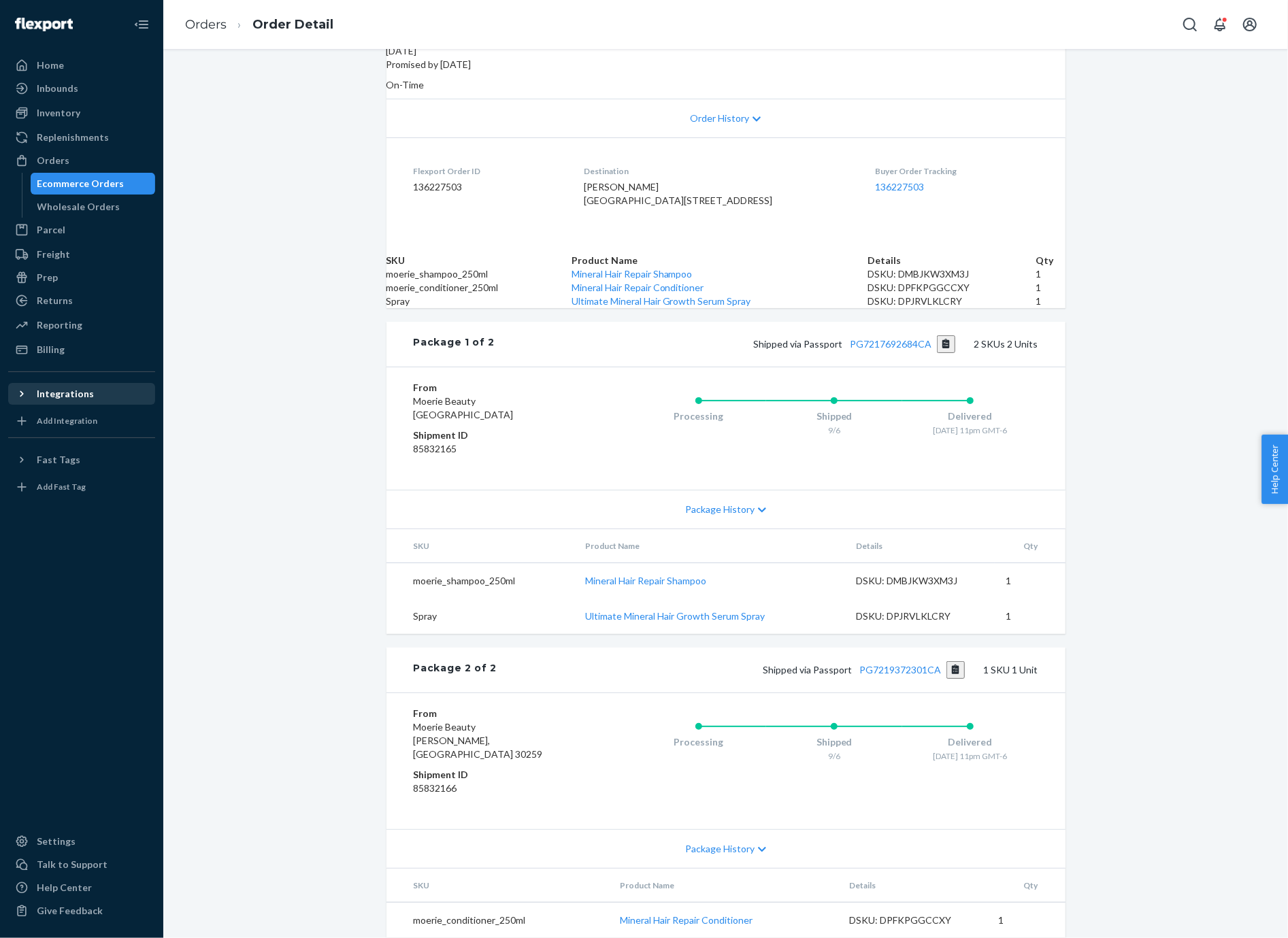
click at [54, 390] on div "Integrations" at bounding box center [65, 394] width 57 height 14
click at [90, 425] on div "Deliverr API" at bounding box center [81, 417] width 144 height 19
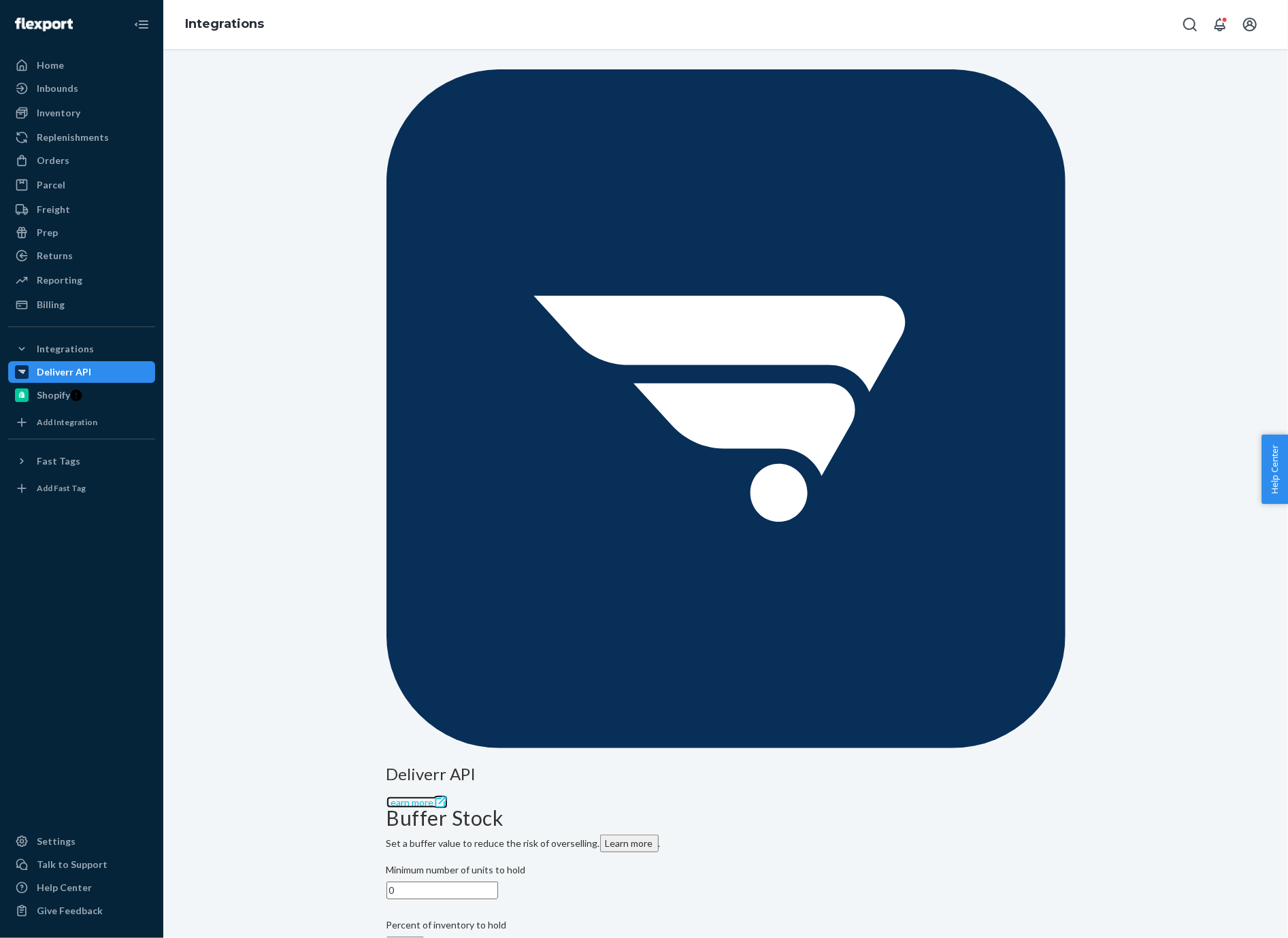
click at [448, 621] on link "Learn more" at bounding box center [417, 802] width 61 height 12
